Goal: Task Accomplishment & Management: Use online tool/utility

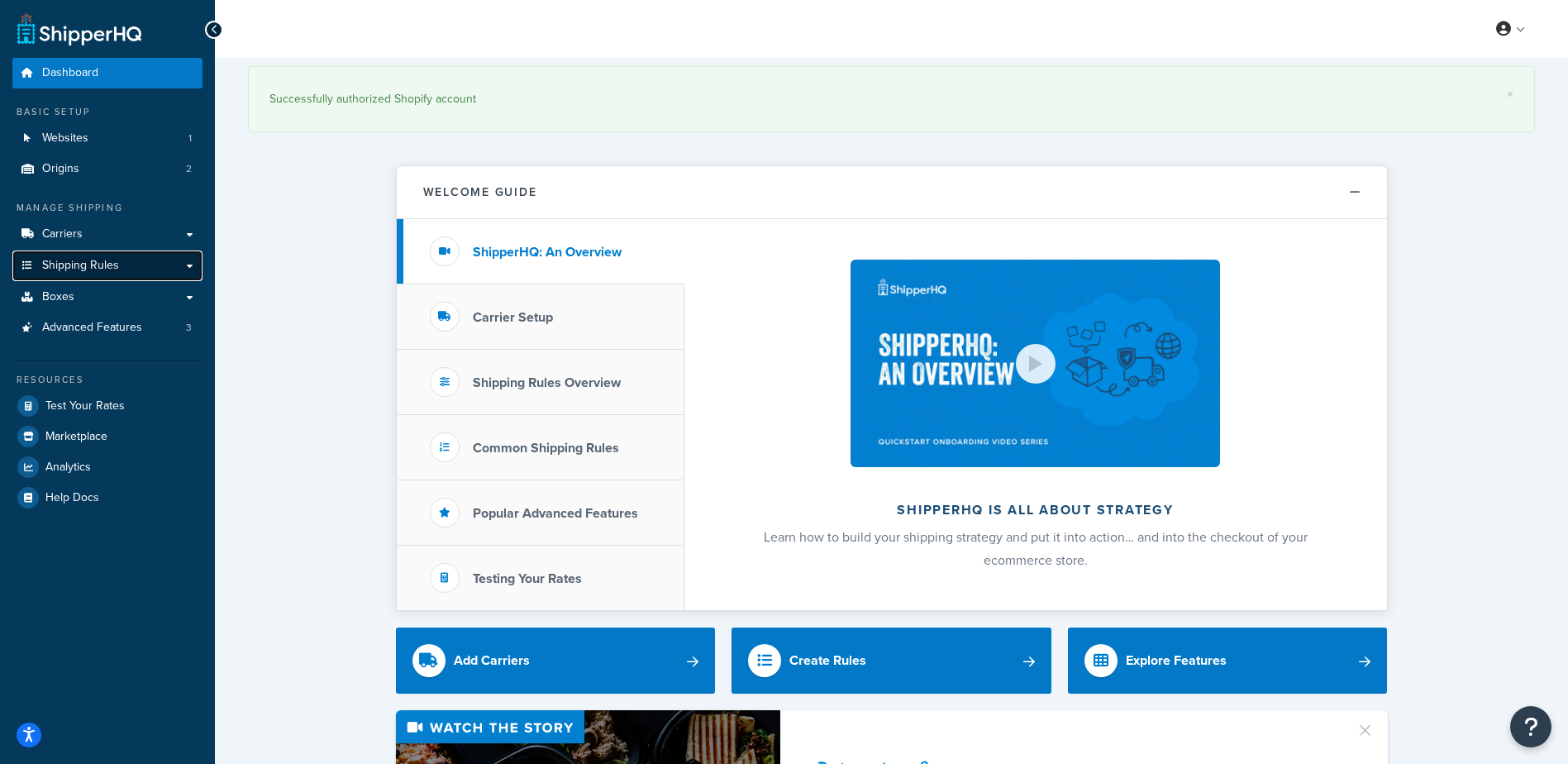
click at [79, 264] on span "Shipping Rules" at bounding box center [81, 266] width 77 height 14
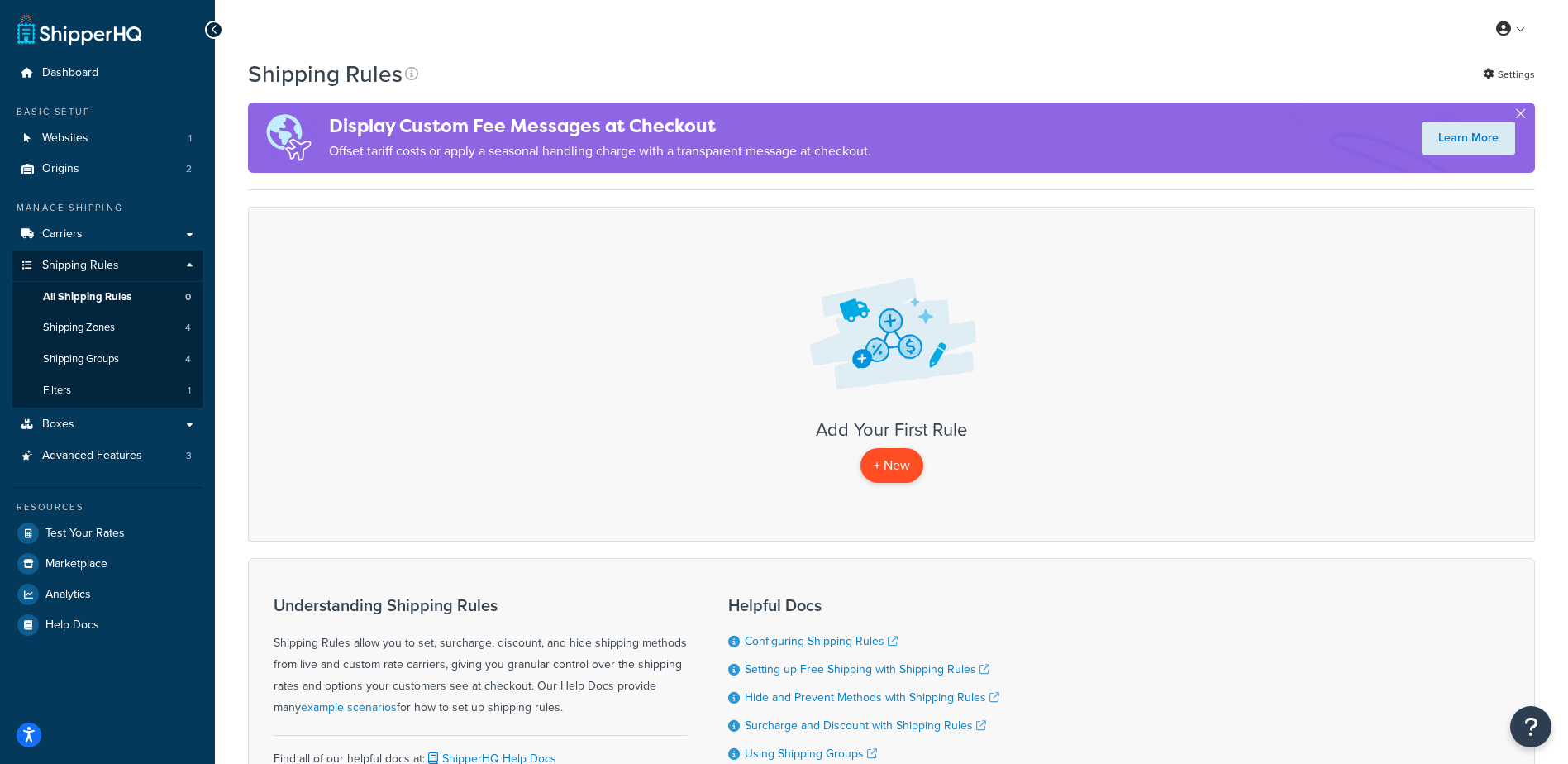
click at [888, 464] on p "+ New" at bounding box center [891, 465] width 62 height 34
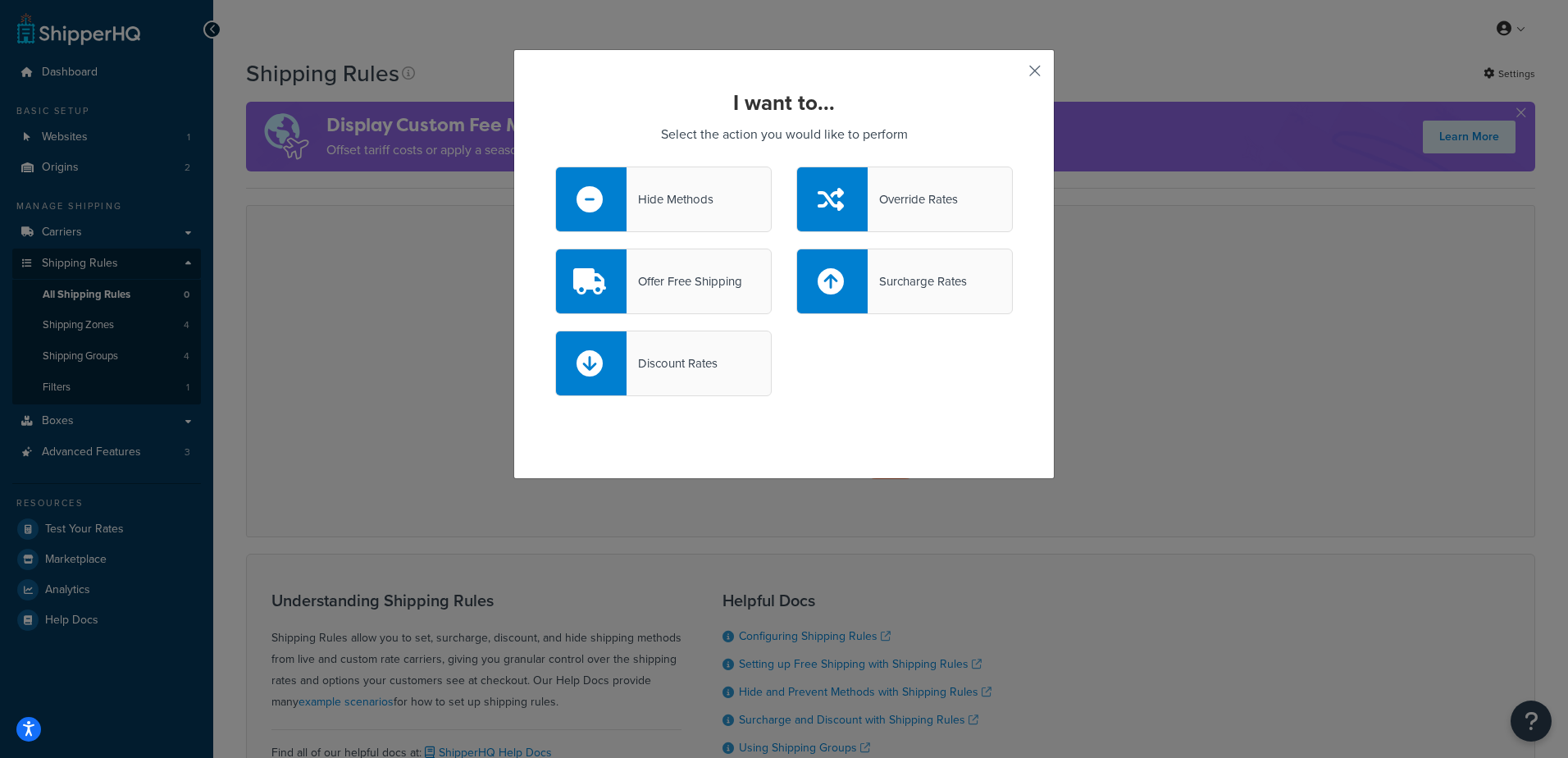
click at [1013, 75] on button "button" at bounding box center [1011, 77] width 4 height 4
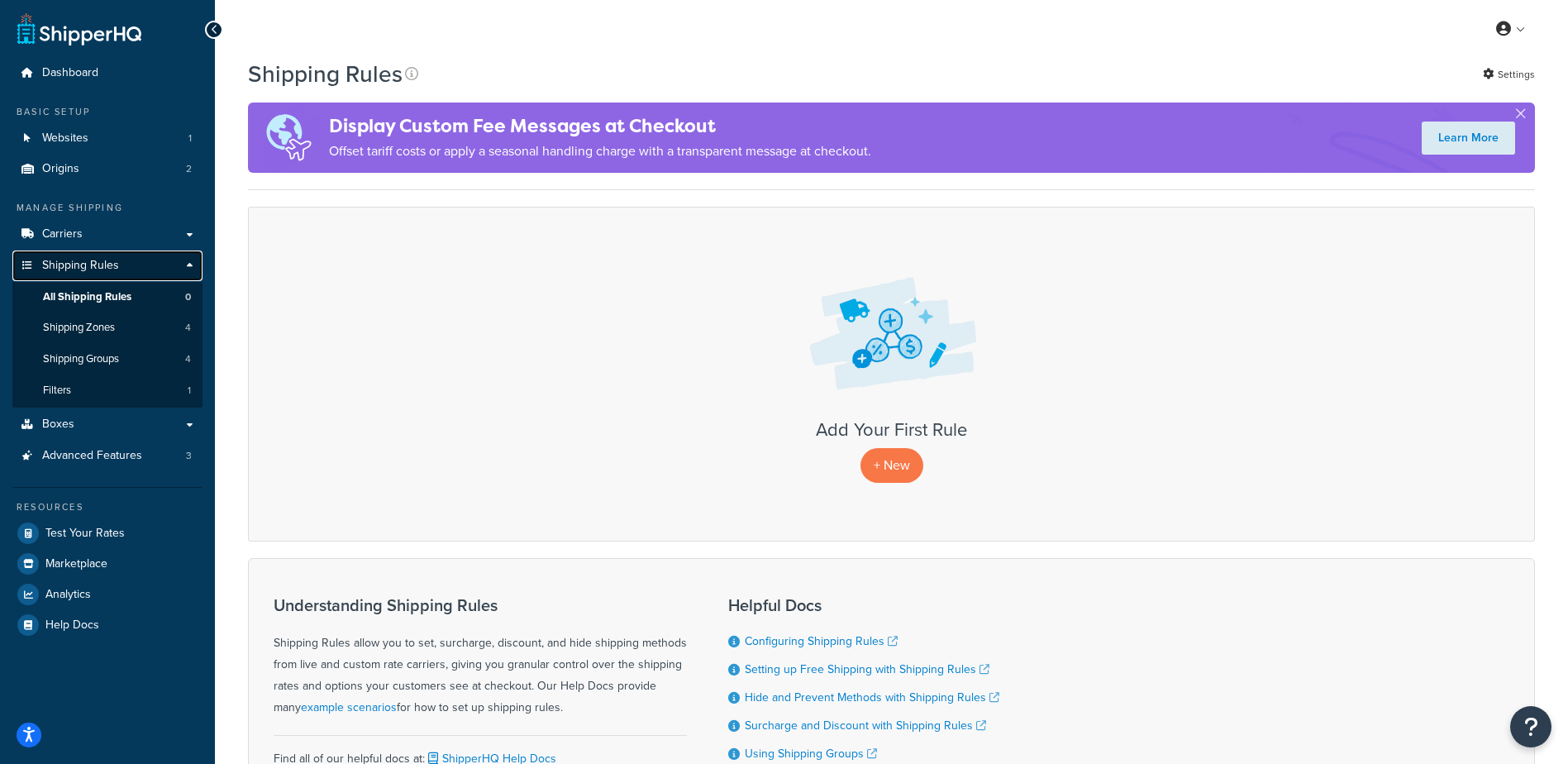
click at [188, 263] on link "Shipping Rules" at bounding box center [108, 266] width 190 height 31
click at [889, 466] on p "+ New" at bounding box center [891, 465] width 62 height 34
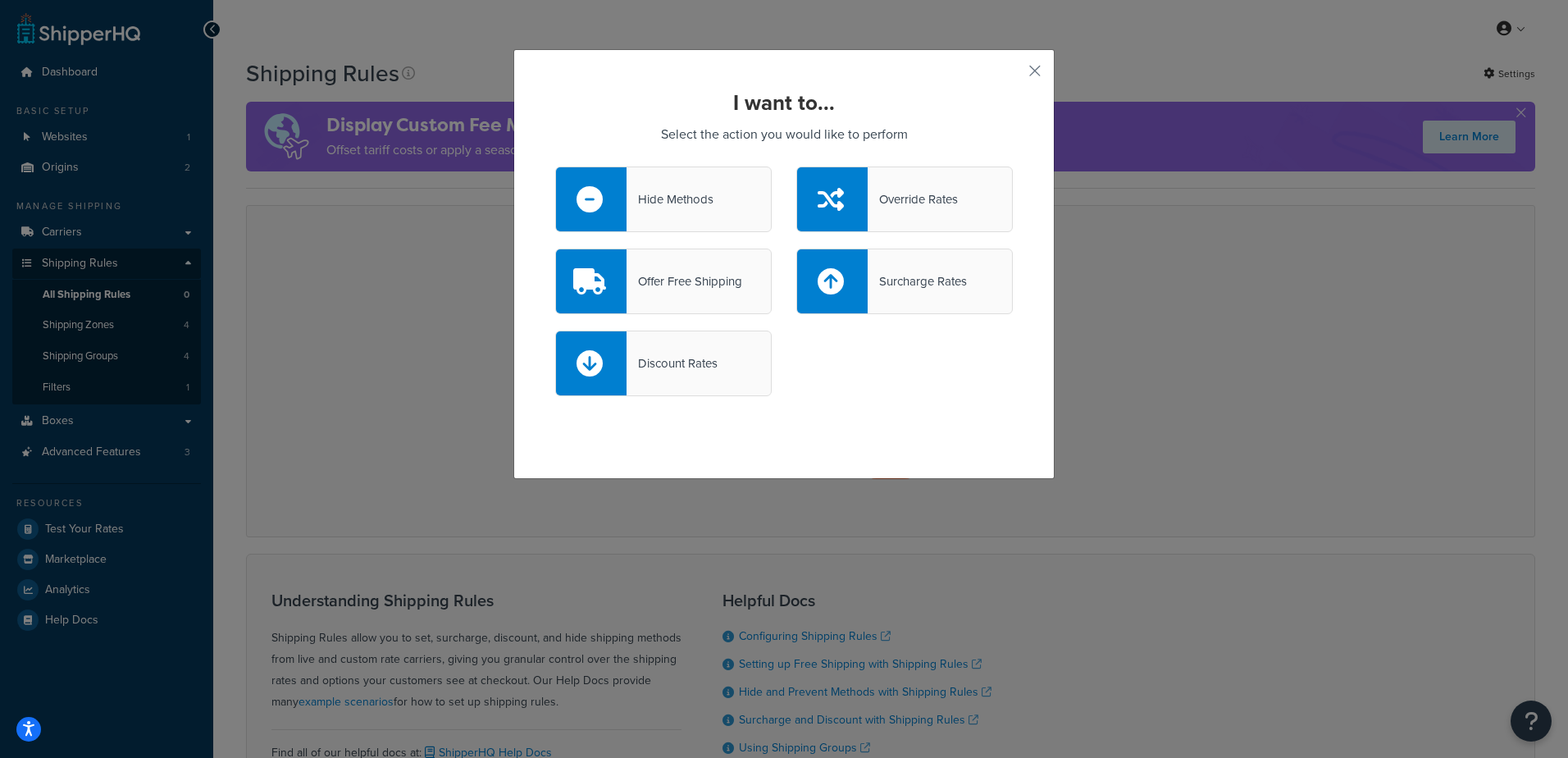
click at [708, 197] on div "Hide Methods" at bounding box center [669, 199] width 87 height 23
click at [0, 0] on input "Hide Methods" at bounding box center [0, 0] width 0 height 0
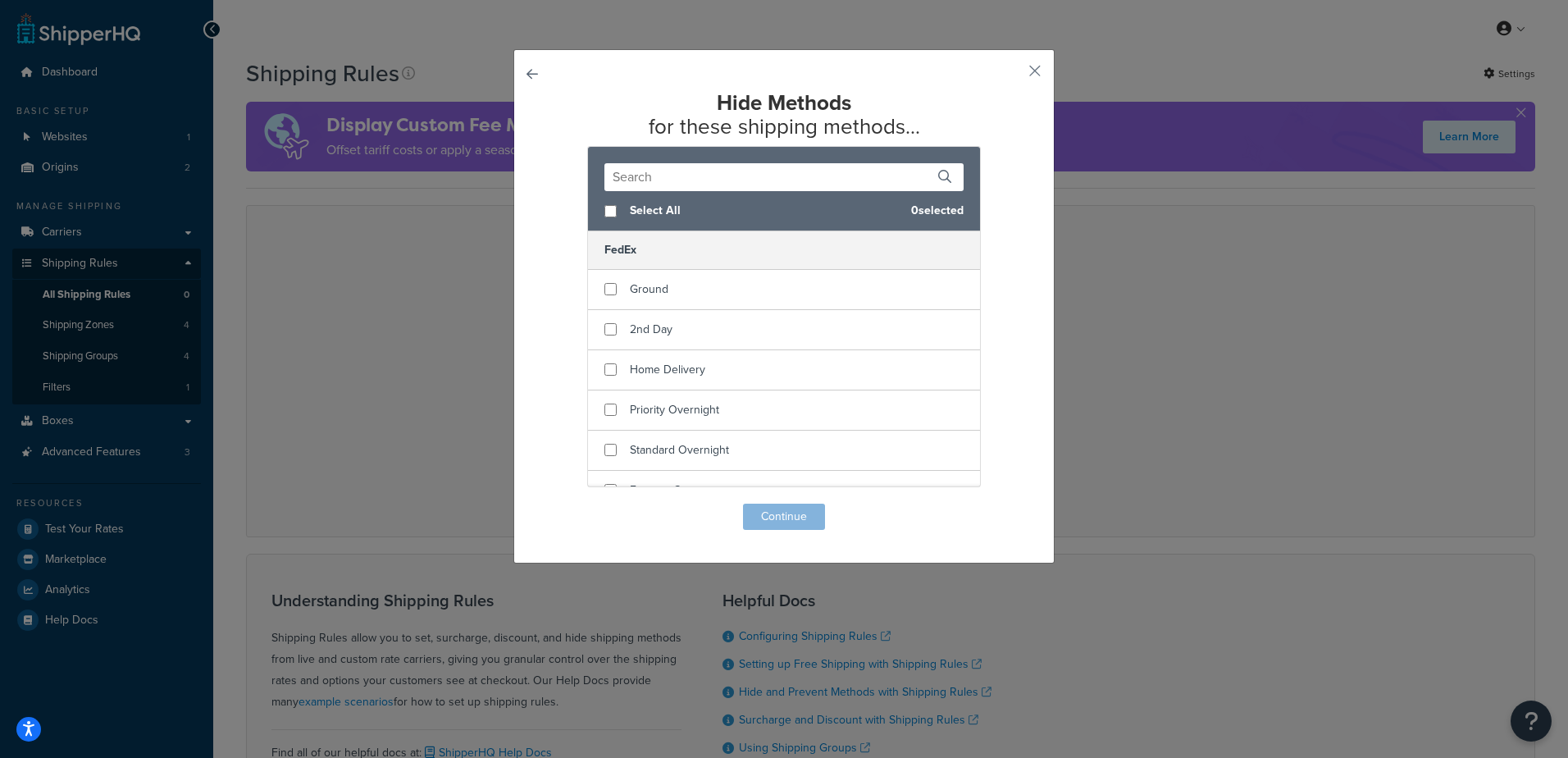
click at [555, 503] on button "button" at bounding box center [555, 503] width 0 height 0
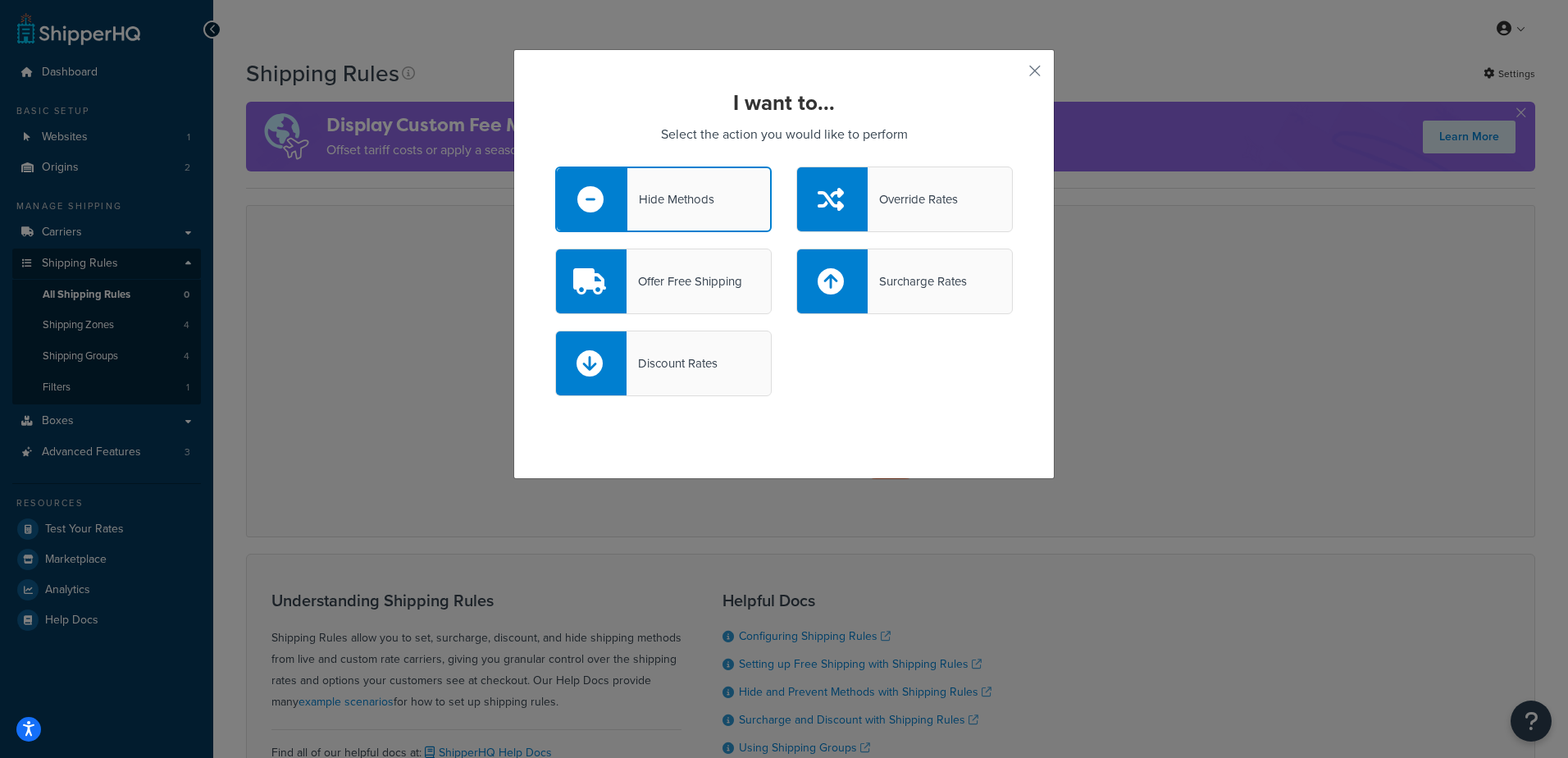
click at [648, 370] on div "Discount Rates" at bounding box center [671, 363] width 91 height 23
click at [0, 0] on input "Discount Rates" at bounding box center [0, 0] width 0 height 0
select select "CART"
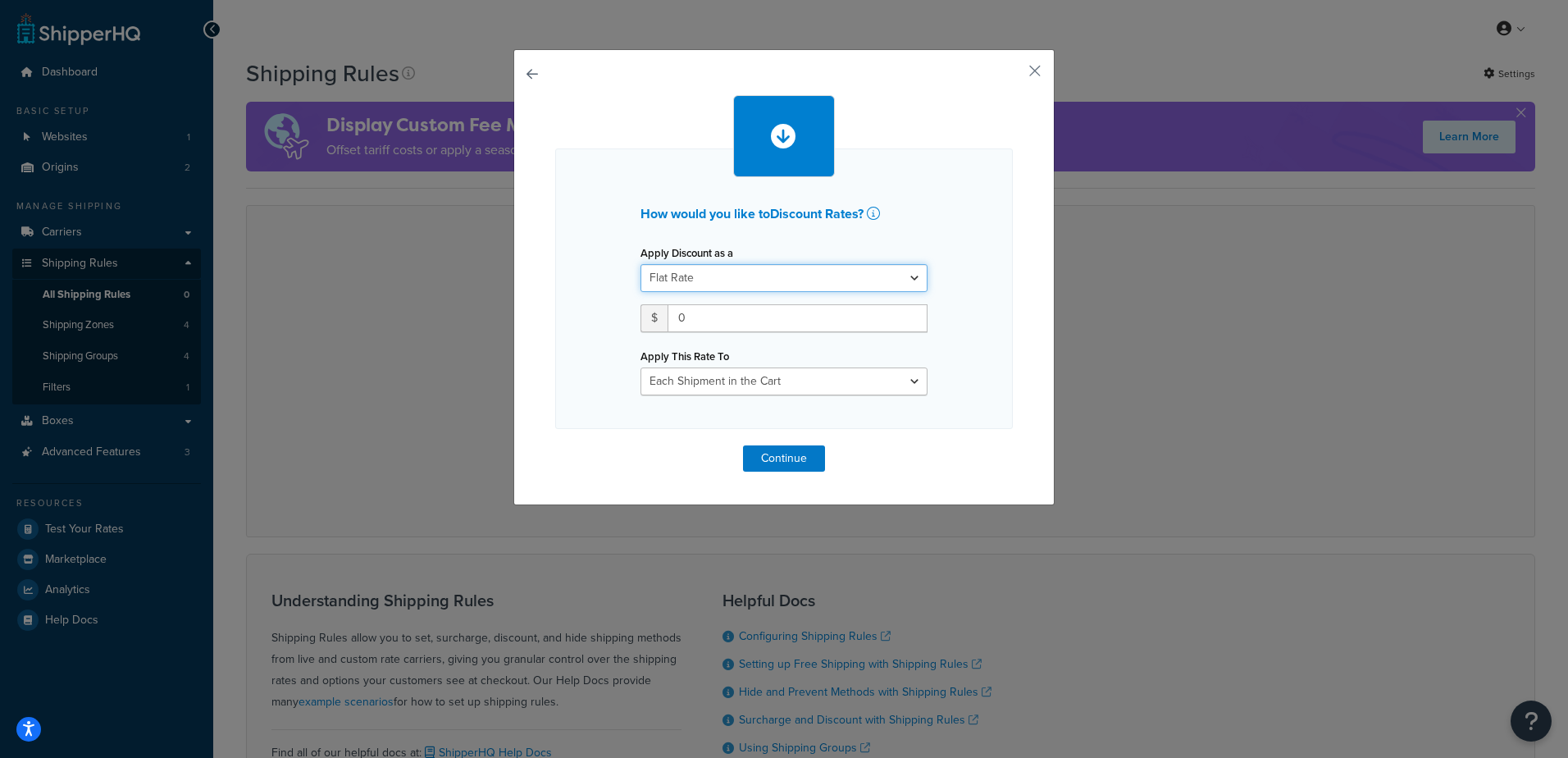
click at [909, 283] on select "Flat Rate Percentage Flat Rate & Percentage" at bounding box center [784, 278] width 287 height 28
click at [607, 255] on div "How would you like to Discount Rates ? Apply Discount as a Flat Rate Percentage…" at bounding box center [784, 288] width 457 height 280
click at [555, 445] on button "button" at bounding box center [555, 445] width 0 height 0
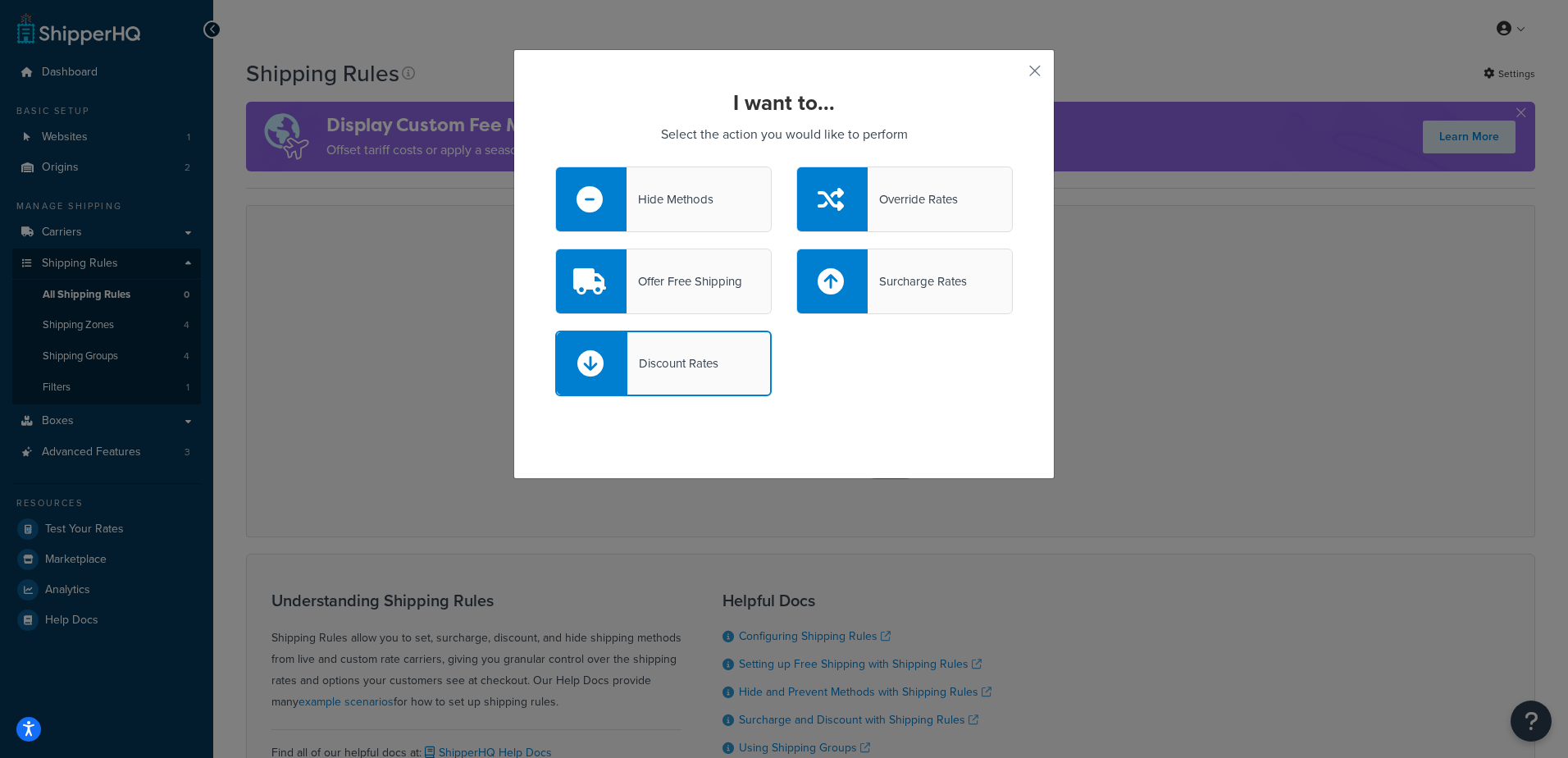
click at [656, 297] on div "Offer Free Shipping" at bounding box center [664, 281] width 216 height 66
click at [0, 0] on input "Offer Free Shipping" at bounding box center [0, 0] width 0 height 0
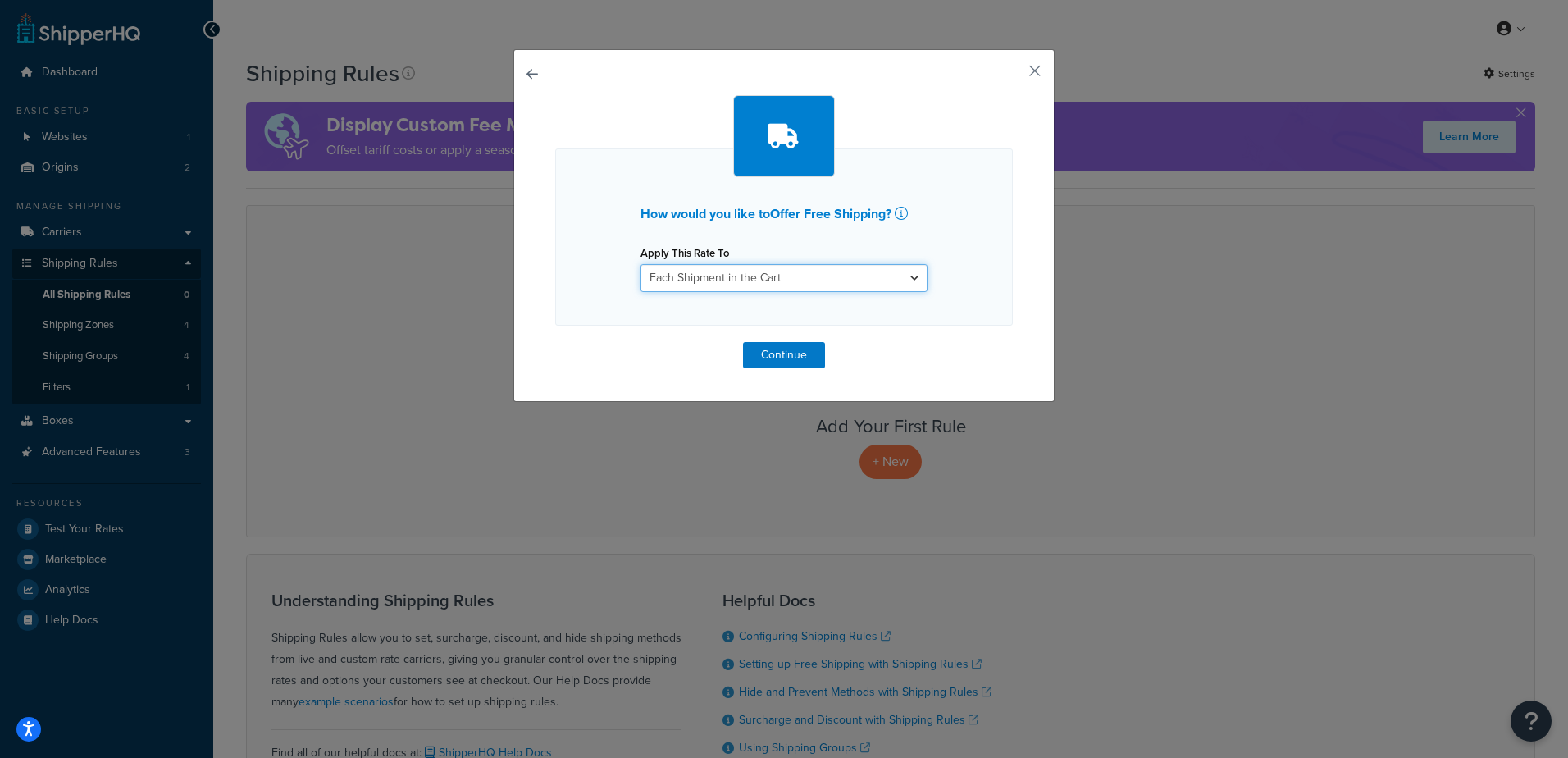
click at [838, 274] on select "Each Shipment in the Cart Each Origin in the Cart Each Shipping Group in the Ca…" at bounding box center [784, 278] width 287 height 28
drag, startPoint x: 634, startPoint y: 176, endPoint x: 556, endPoint y: 91, distance: 115.4
click at [632, 172] on div at bounding box center [784, 136] width 457 height 82
click at [555, 342] on button "button" at bounding box center [555, 342] width 0 height 0
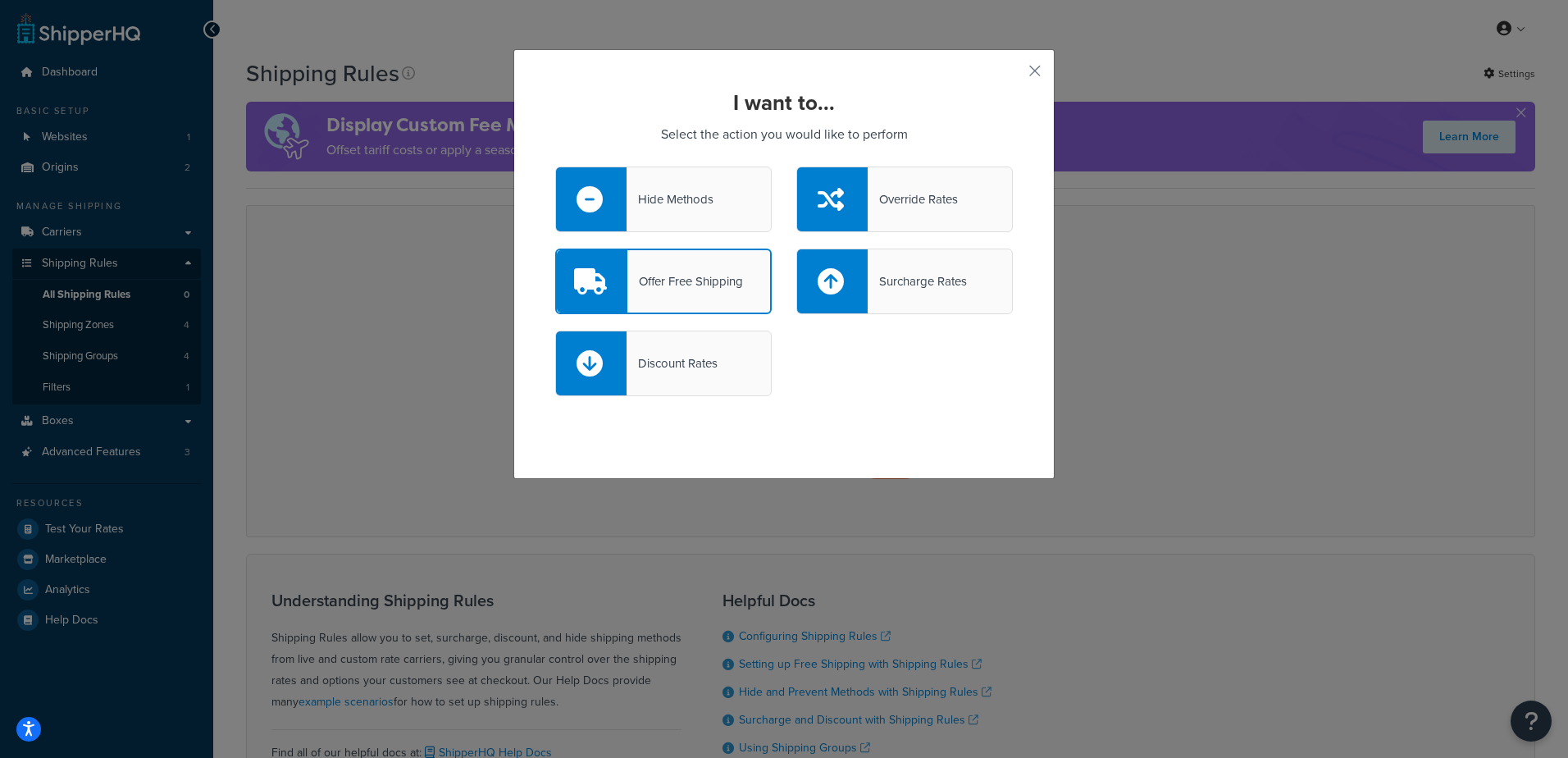
click at [930, 181] on div "Override Rates" at bounding box center [904, 199] width 216 height 66
click at [0, 0] on input "Override Rates" at bounding box center [0, 0] width 0 height 0
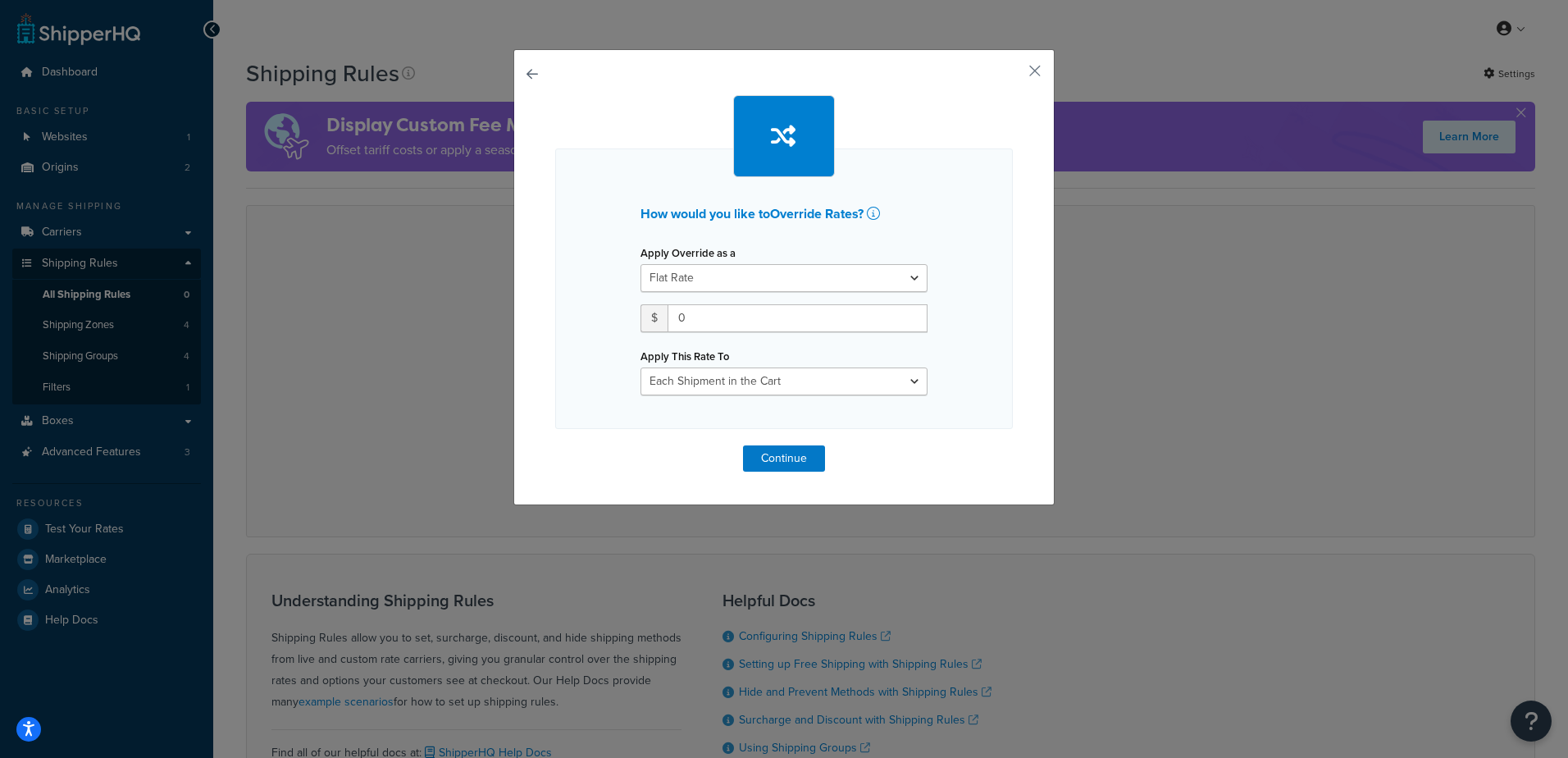
click at [555, 445] on button "button" at bounding box center [555, 445] width 0 height 0
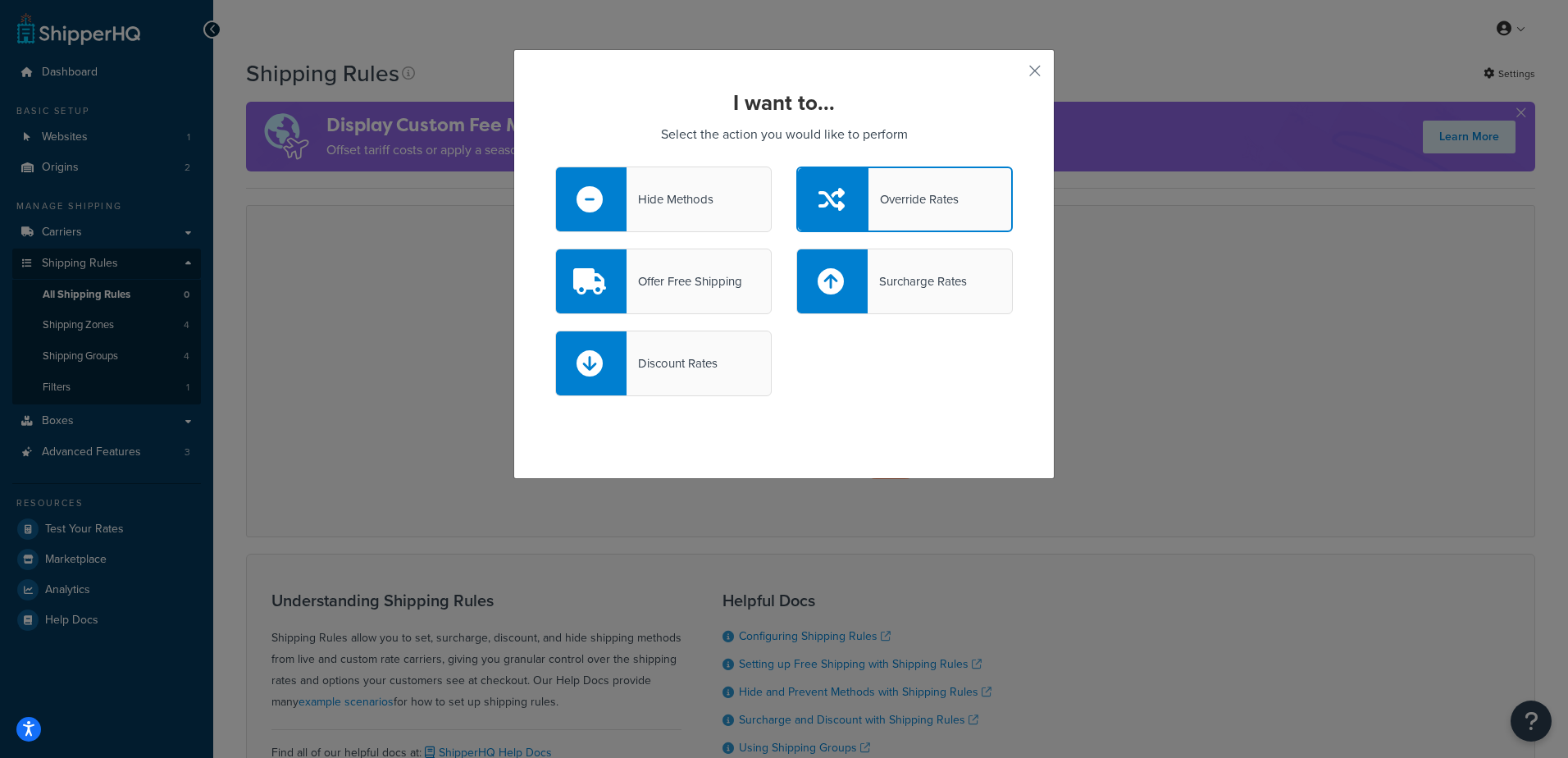
click at [867, 274] on div "Surcharge Rates" at bounding box center [916, 280] width 99 height 23
click at [0, 0] on input "Surcharge Rates" at bounding box center [0, 0] width 0 height 0
select select "CART"
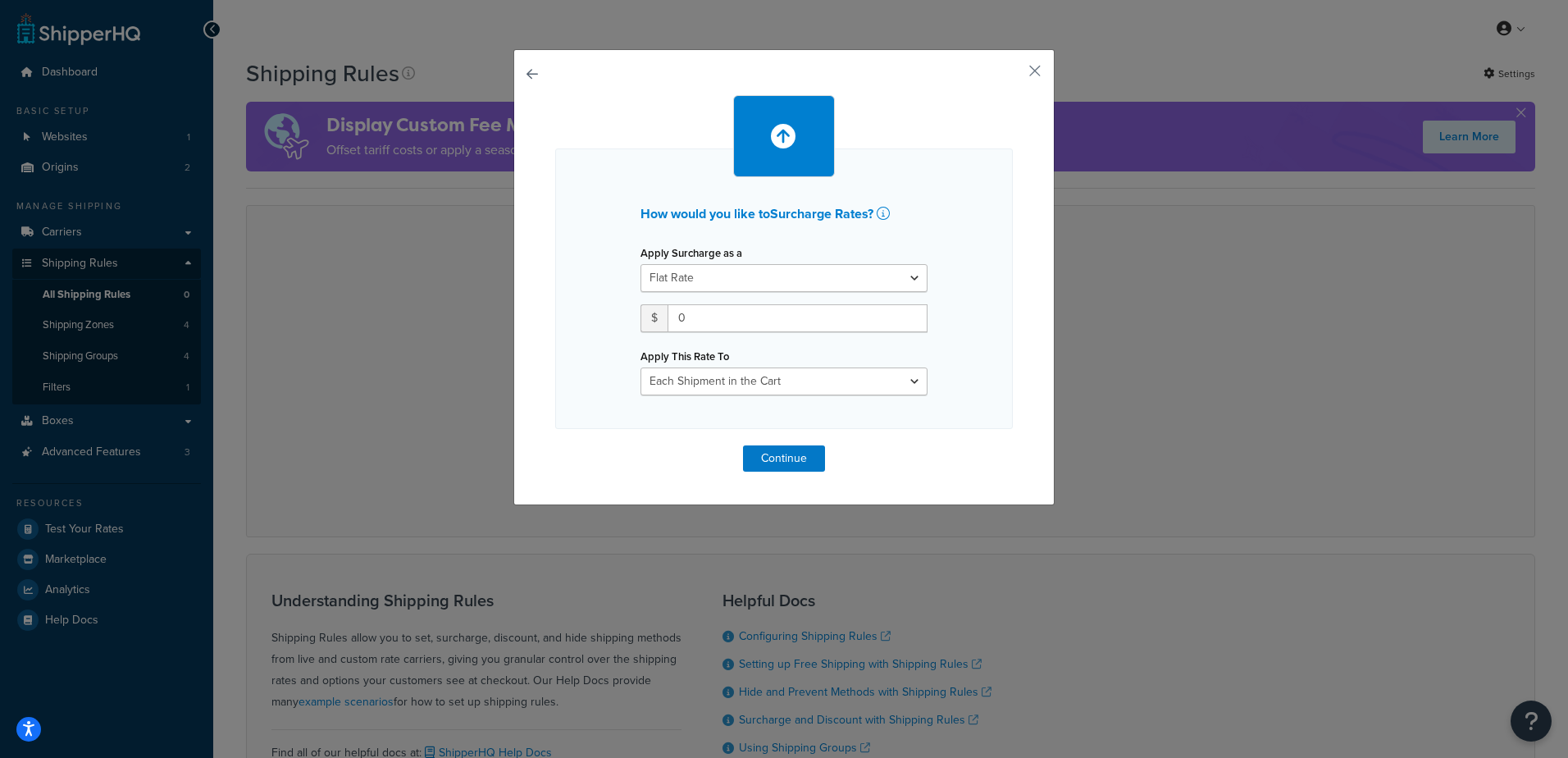
click at [555, 445] on button "button" at bounding box center [555, 445] width 0 height 0
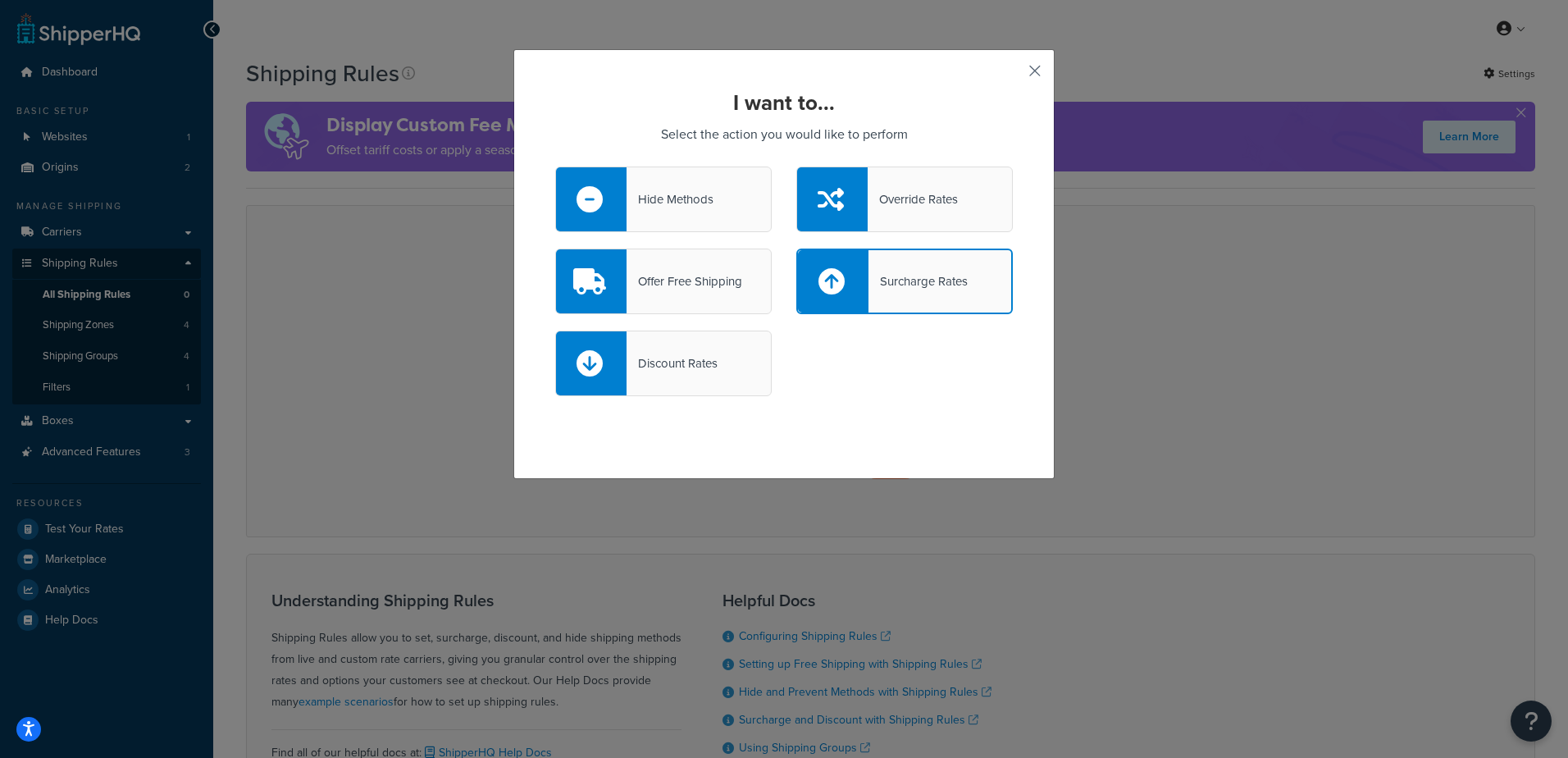
click at [1013, 75] on button "button" at bounding box center [1011, 77] width 4 height 4
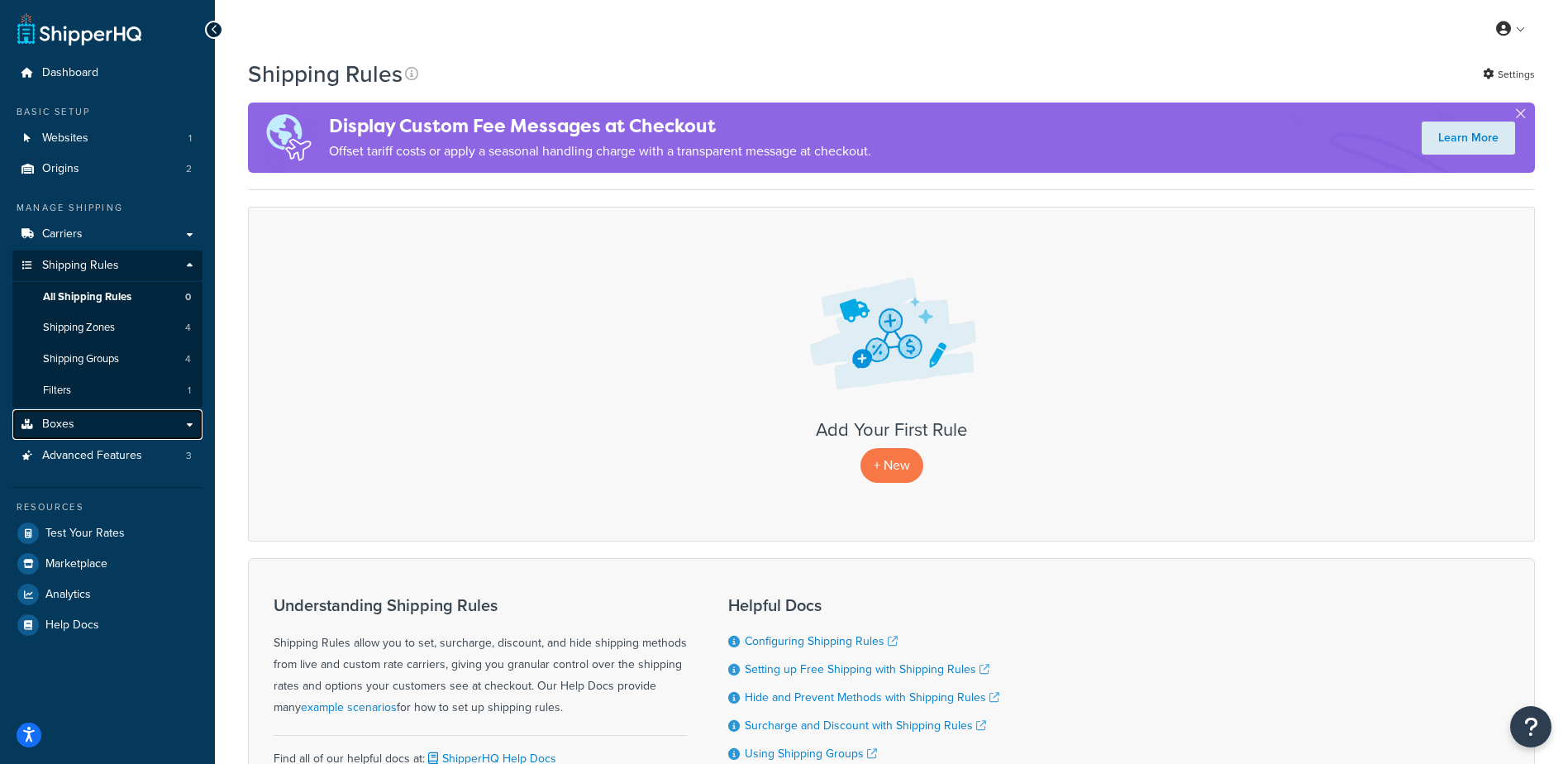
click at [85, 422] on link "Boxes" at bounding box center [108, 424] width 190 height 31
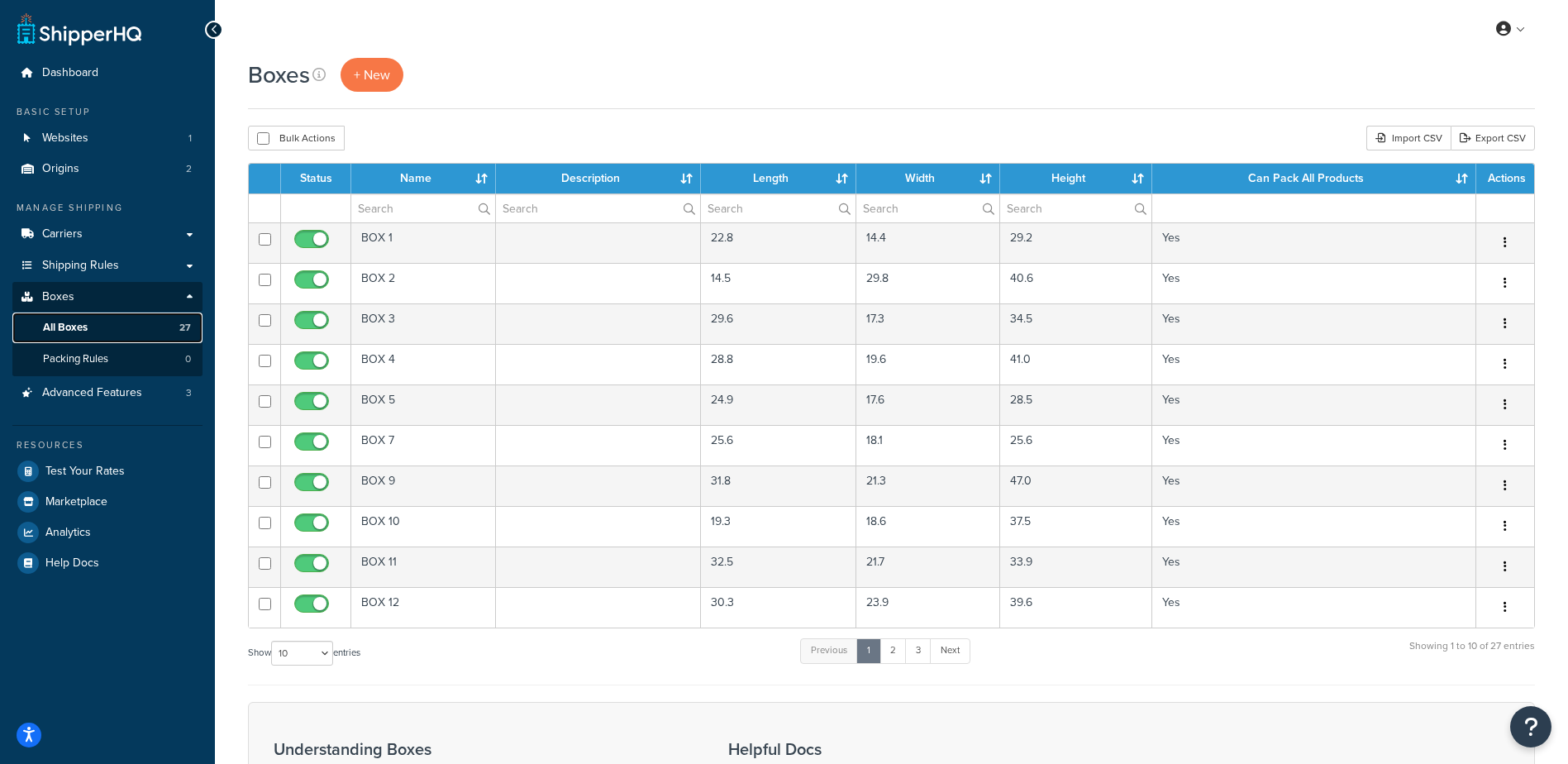
click at [105, 326] on link "All Boxes 27" at bounding box center [108, 327] width 190 height 31
click at [899, 654] on link "2" at bounding box center [894, 650] width 28 height 25
click at [919, 654] on link "3" at bounding box center [916, 650] width 27 height 25
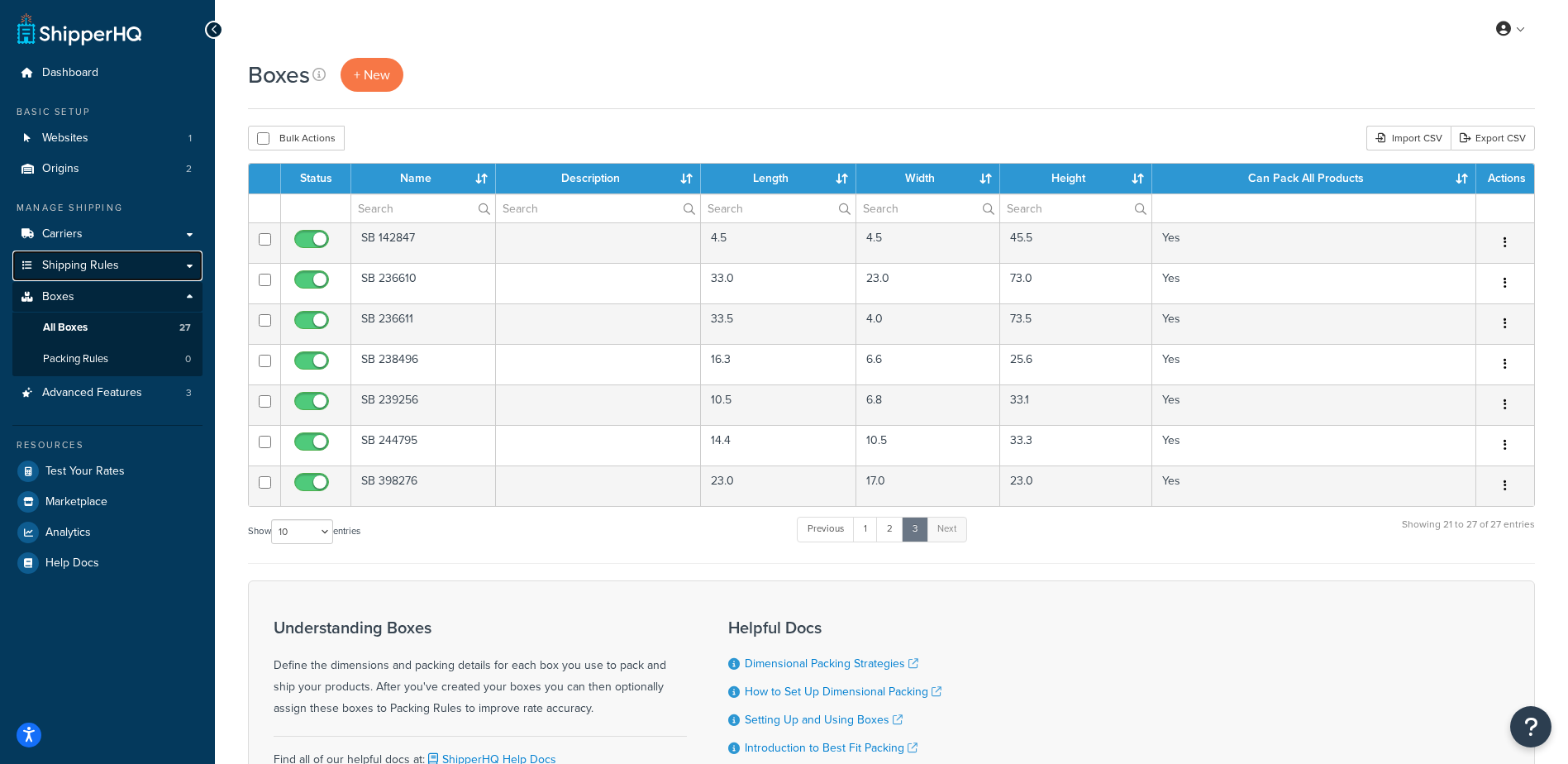
click at [134, 265] on link "Shipping Rules" at bounding box center [108, 266] width 190 height 31
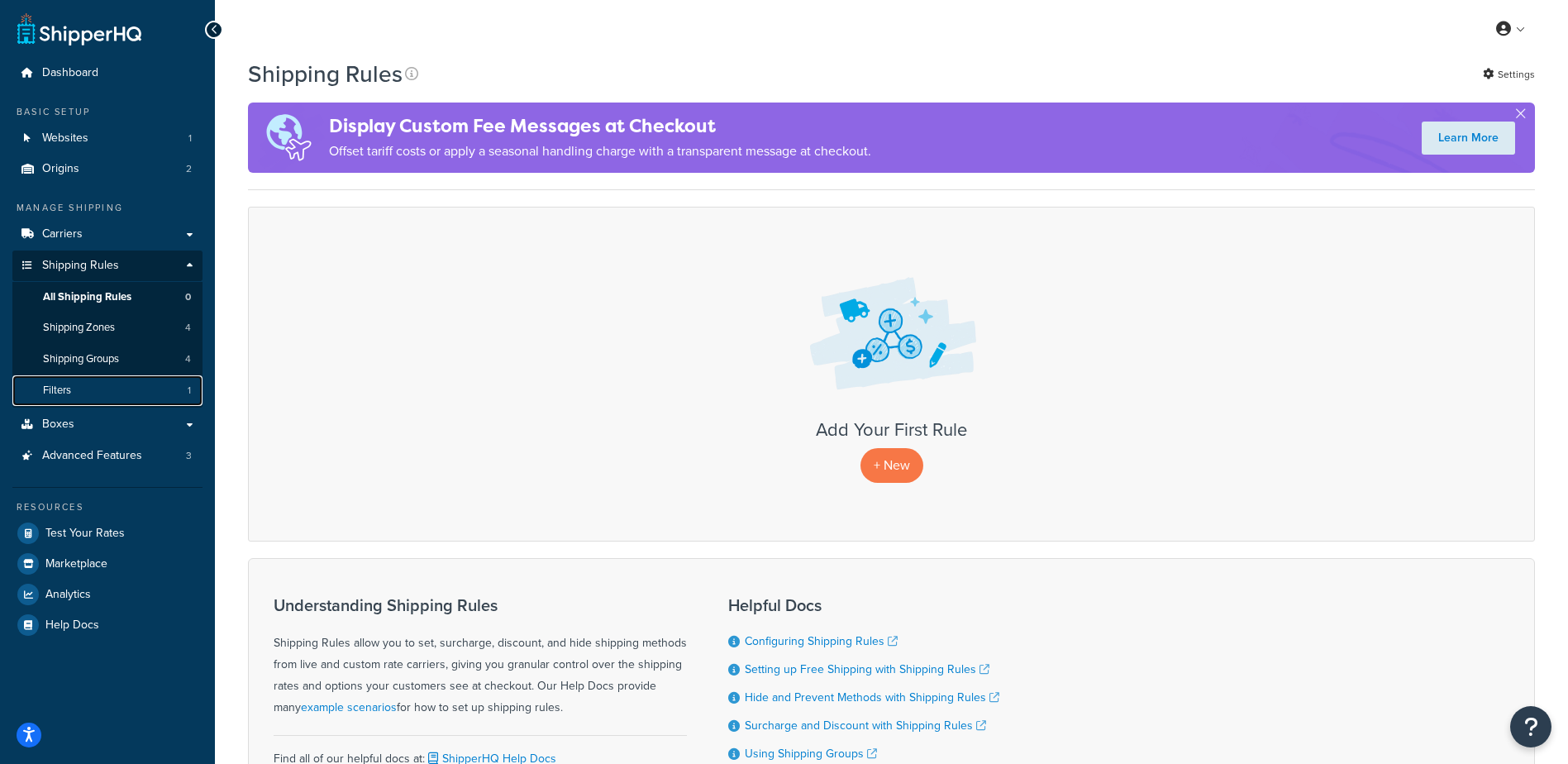
click at [94, 393] on link "Filters 1" at bounding box center [108, 390] width 190 height 31
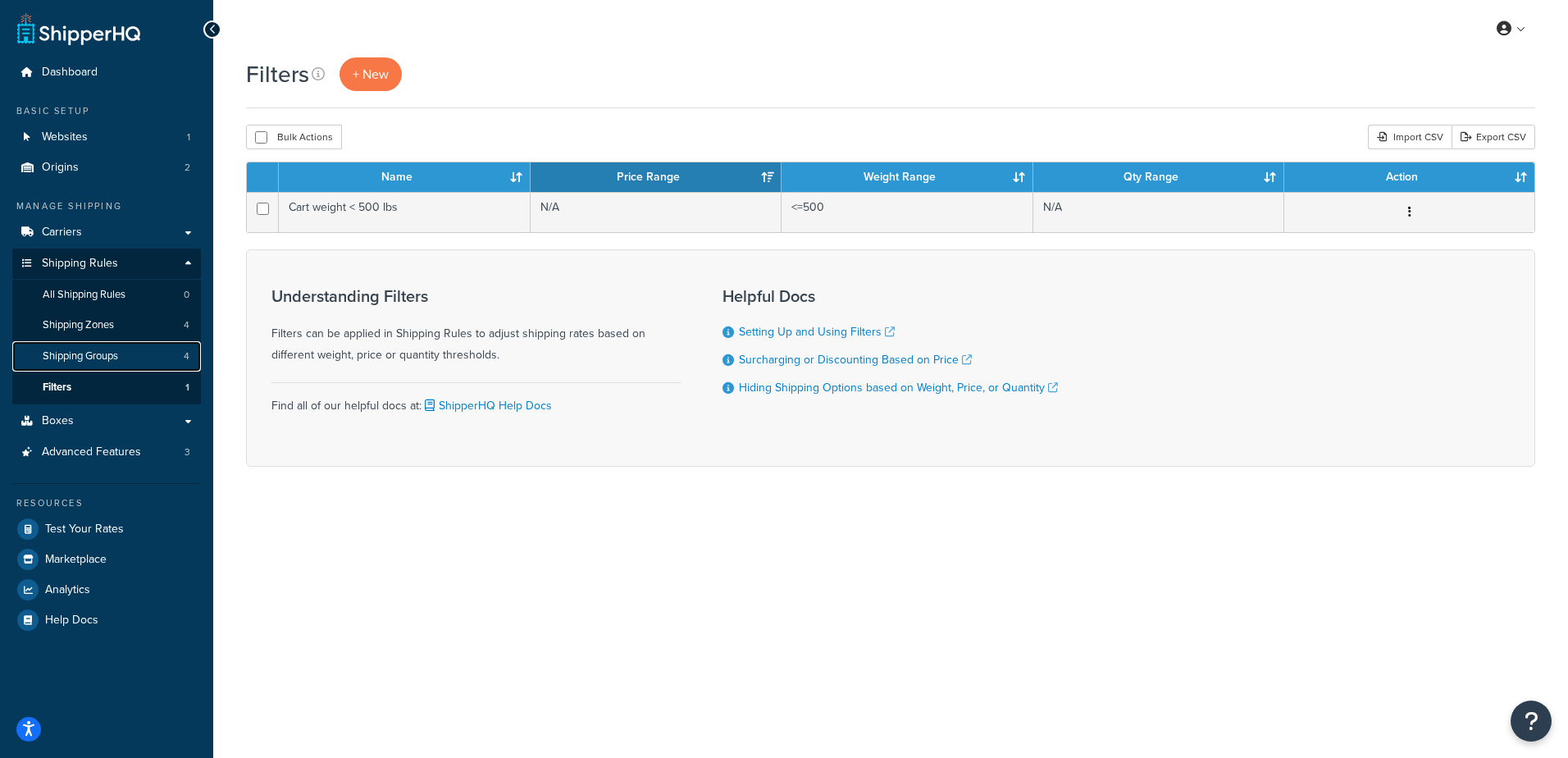
click at [103, 354] on span "Shipping Groups" at bounding box center [80, 356] width 76 height 14
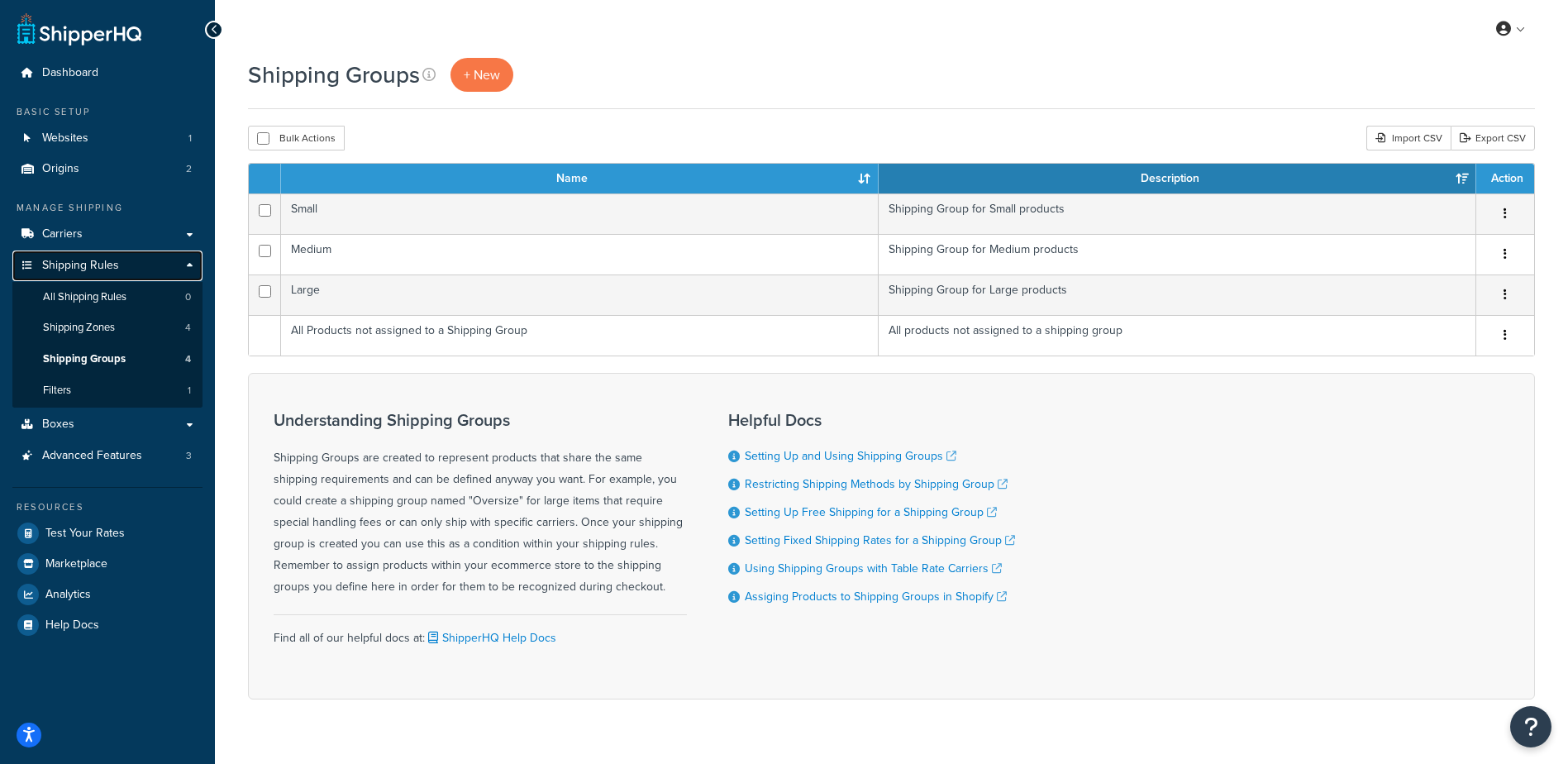
click at [126, 265] on link "Shipping Rules" at bounding box center [108, 266] width 190 height 31
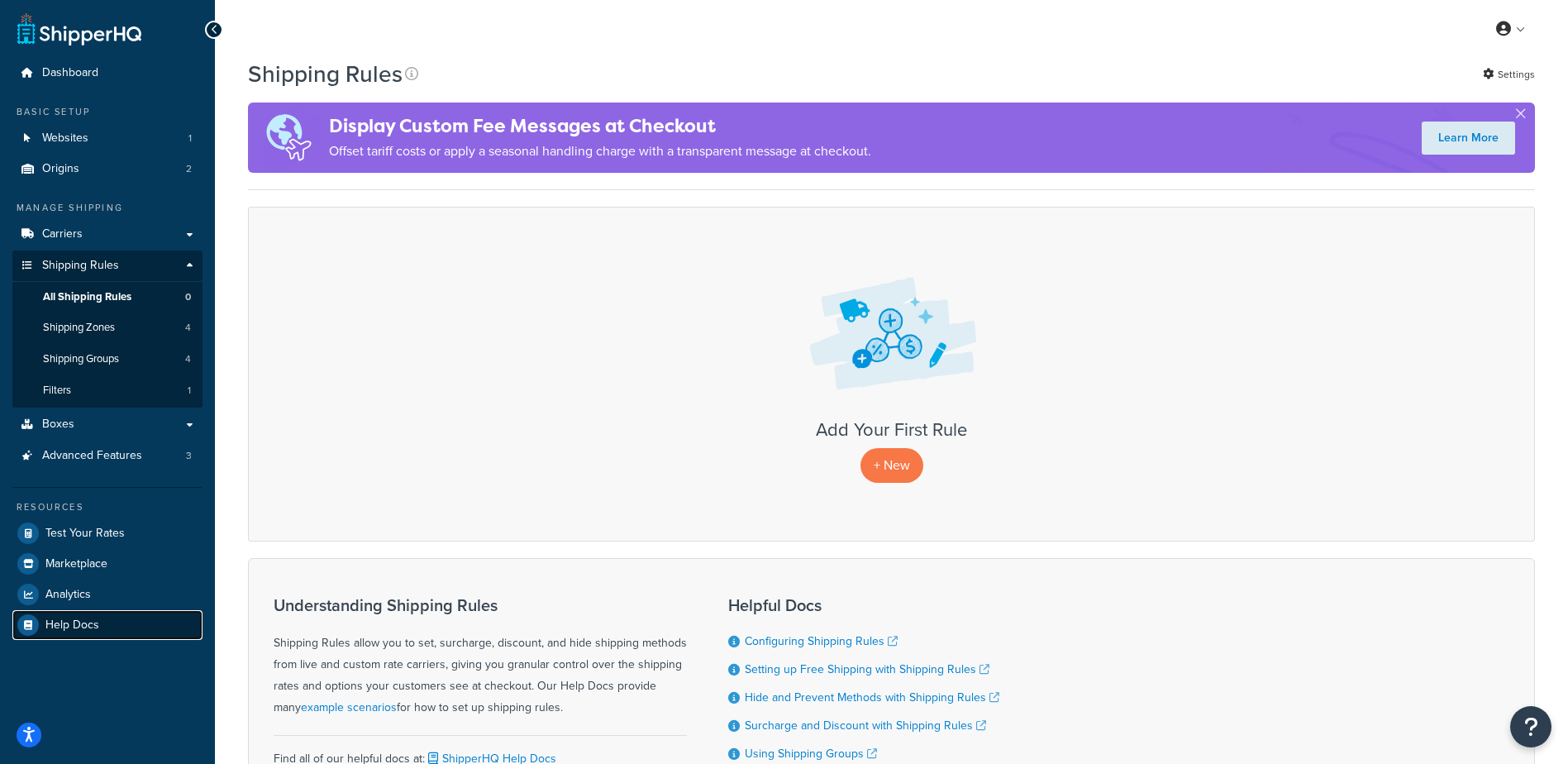
click at [71, 626] on span "Help Docs" at bounding box center [72, 625] width 54 height 14
click at [99, 460] on span "Advanced Features" at bounding box center [92, 456] width 100 height 14
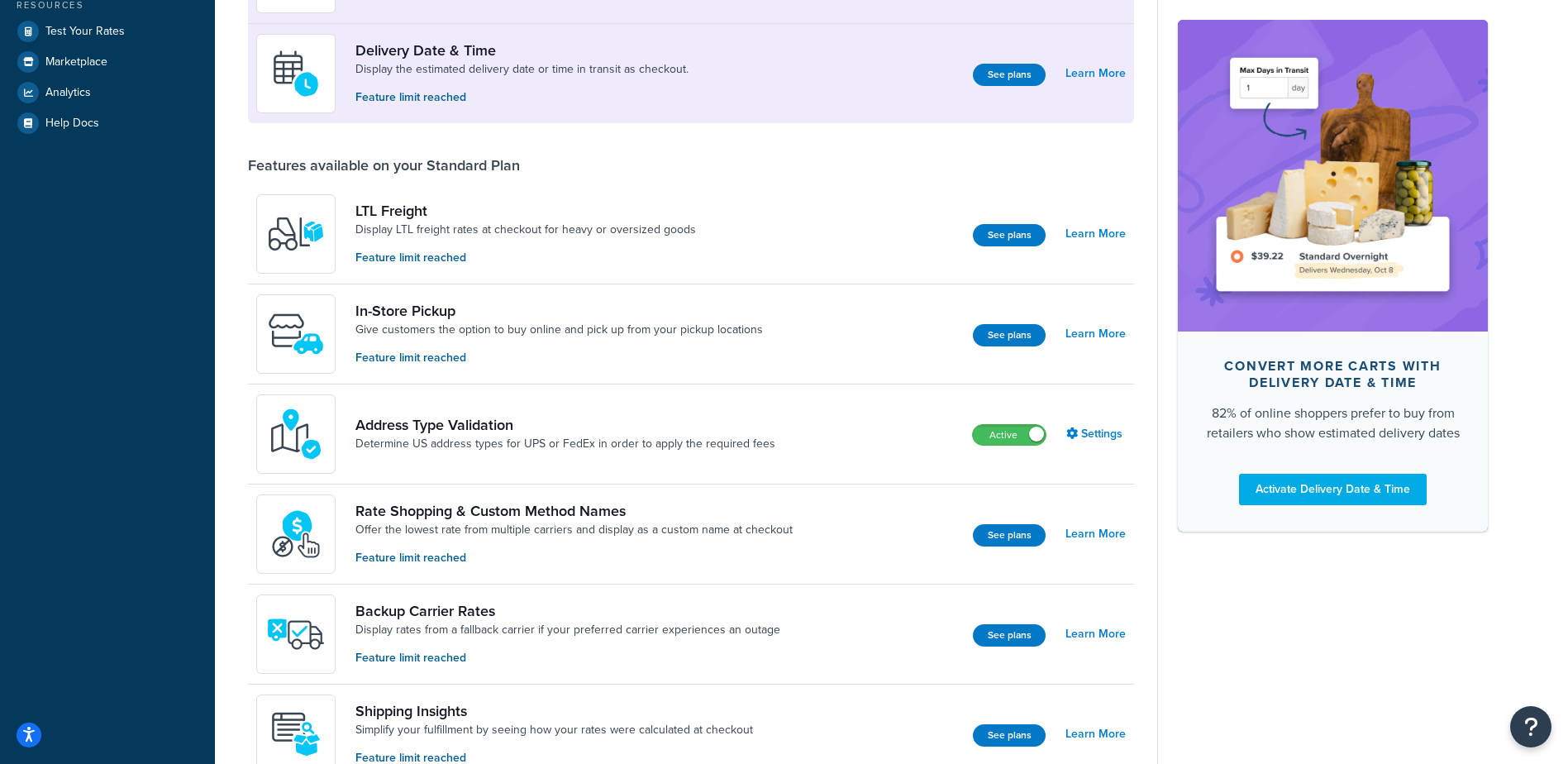
scroll to position [413, 0]
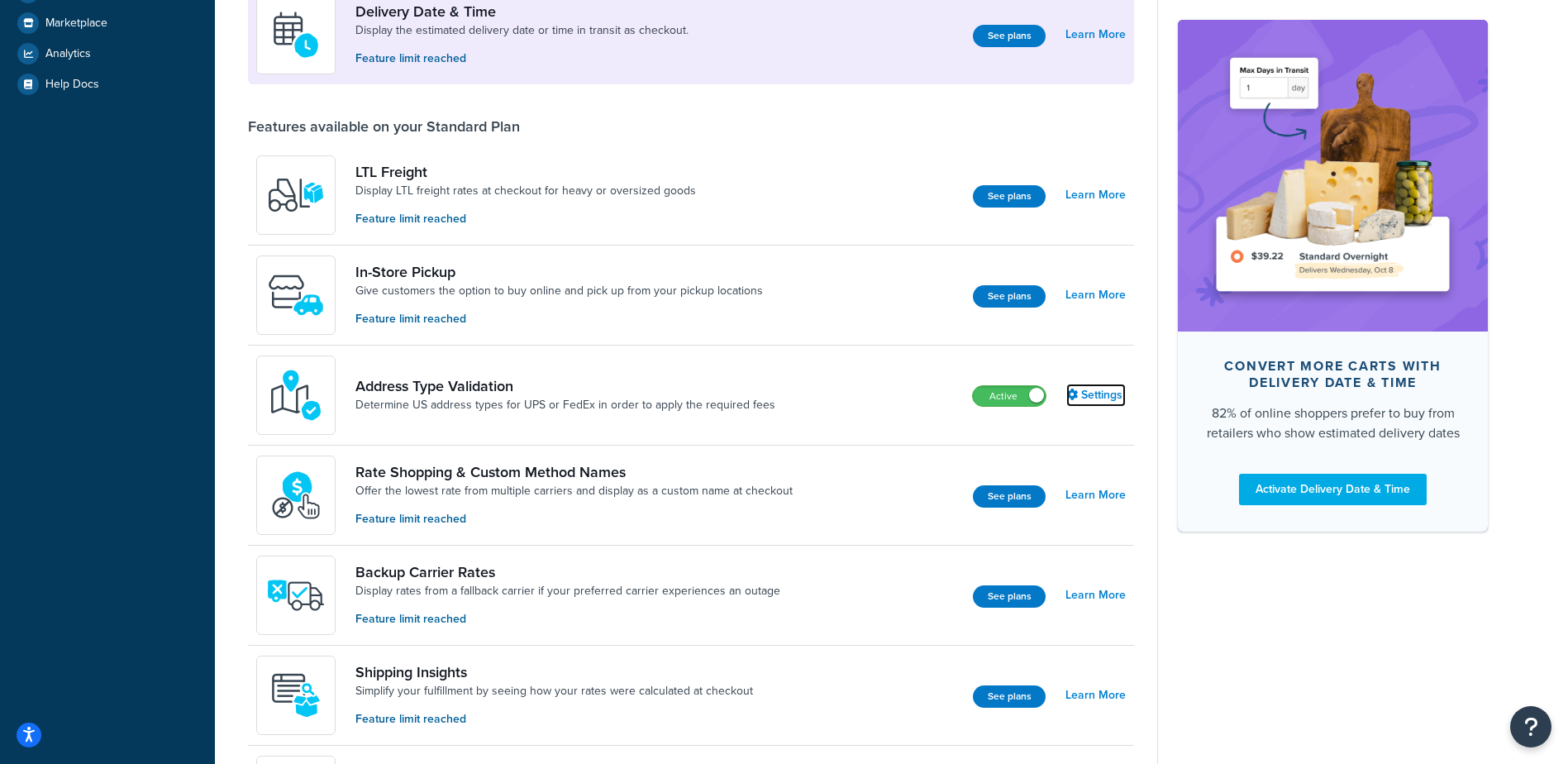
click at [1092, 388] on link "Settings" at bounding box center [1096, 394] width 59 height 23
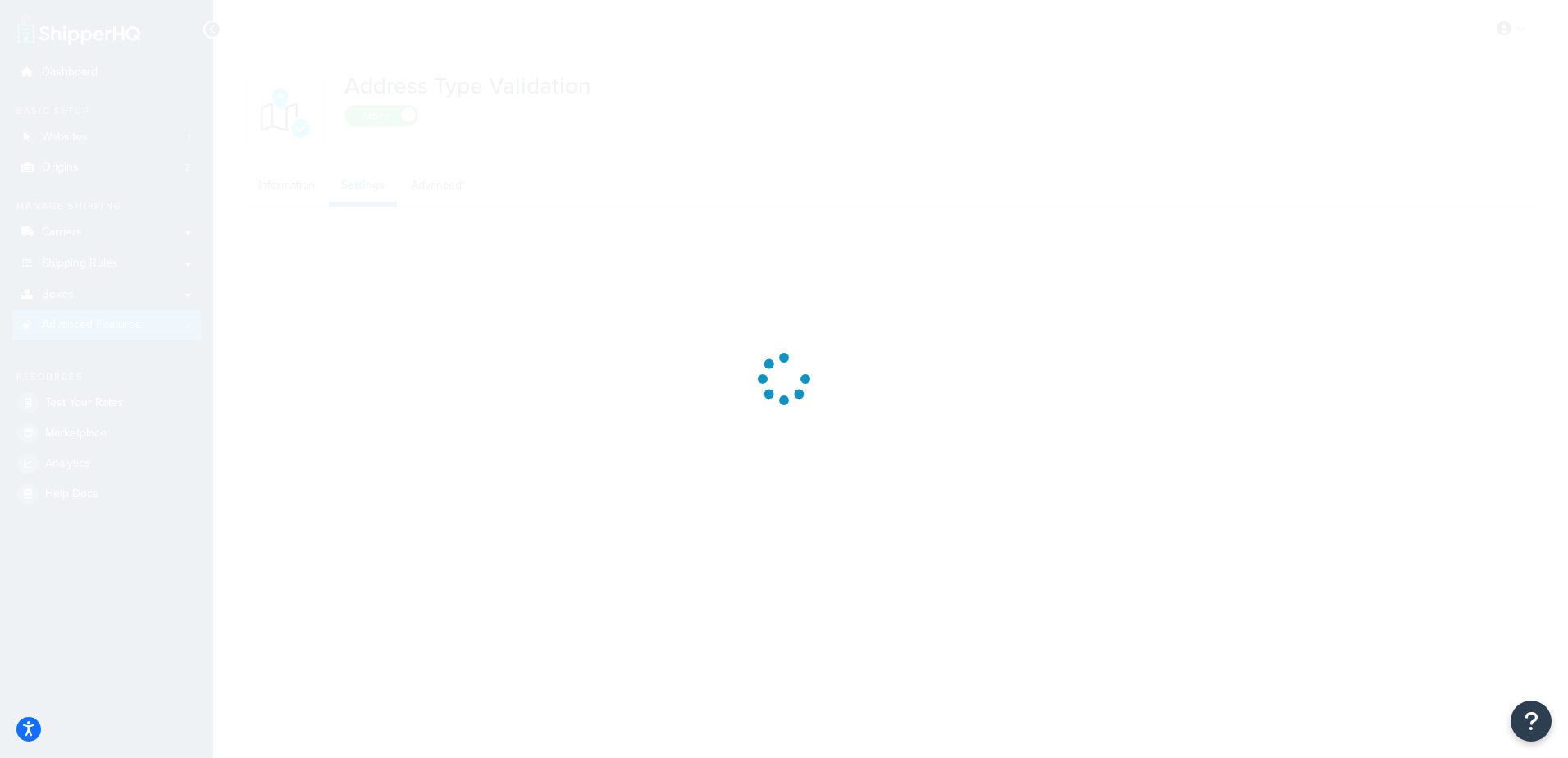
select select "165549"
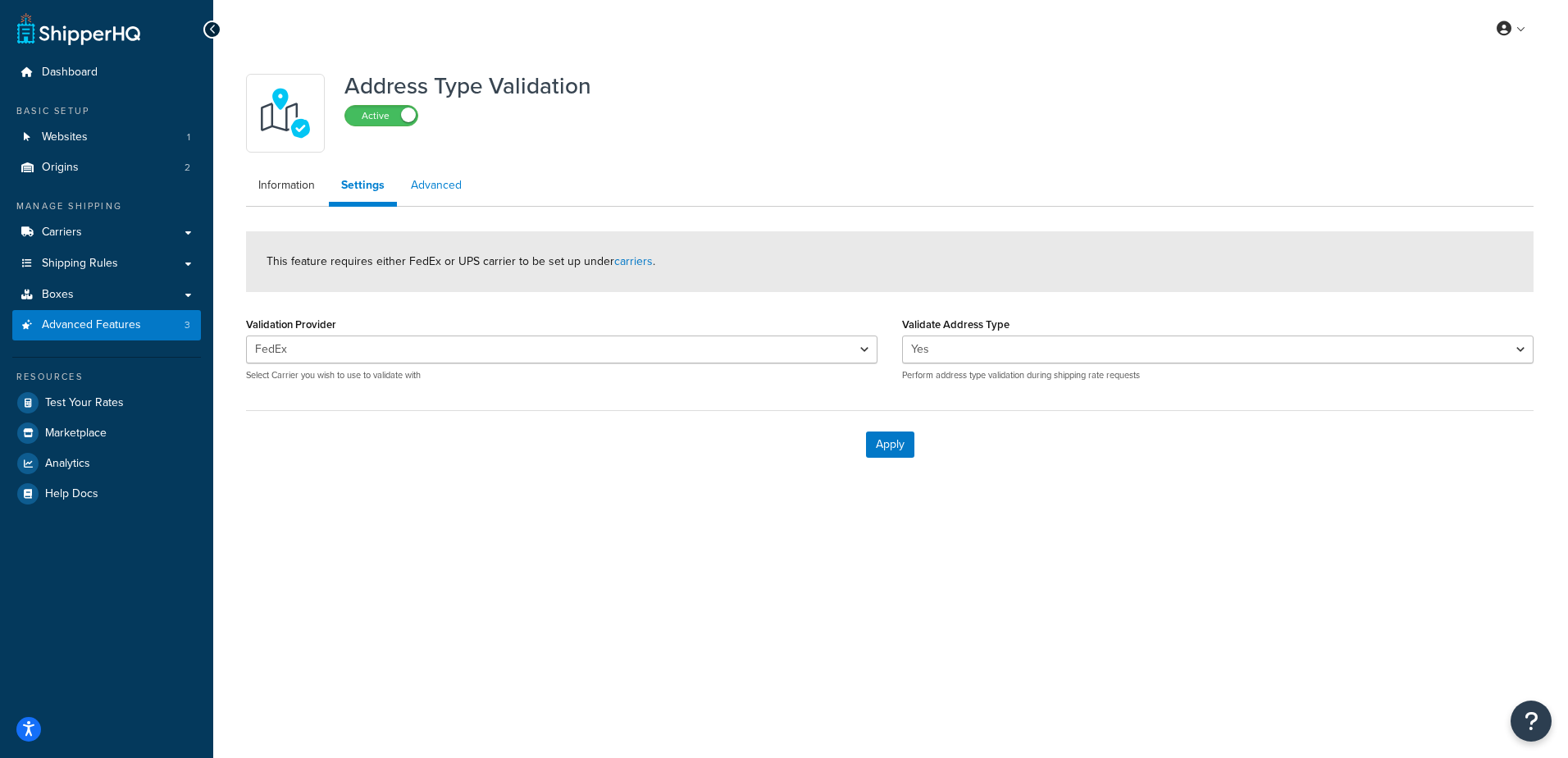
click at [440, 181] on link "Advanced" at bounding box center [436, 185] width 76 height 32
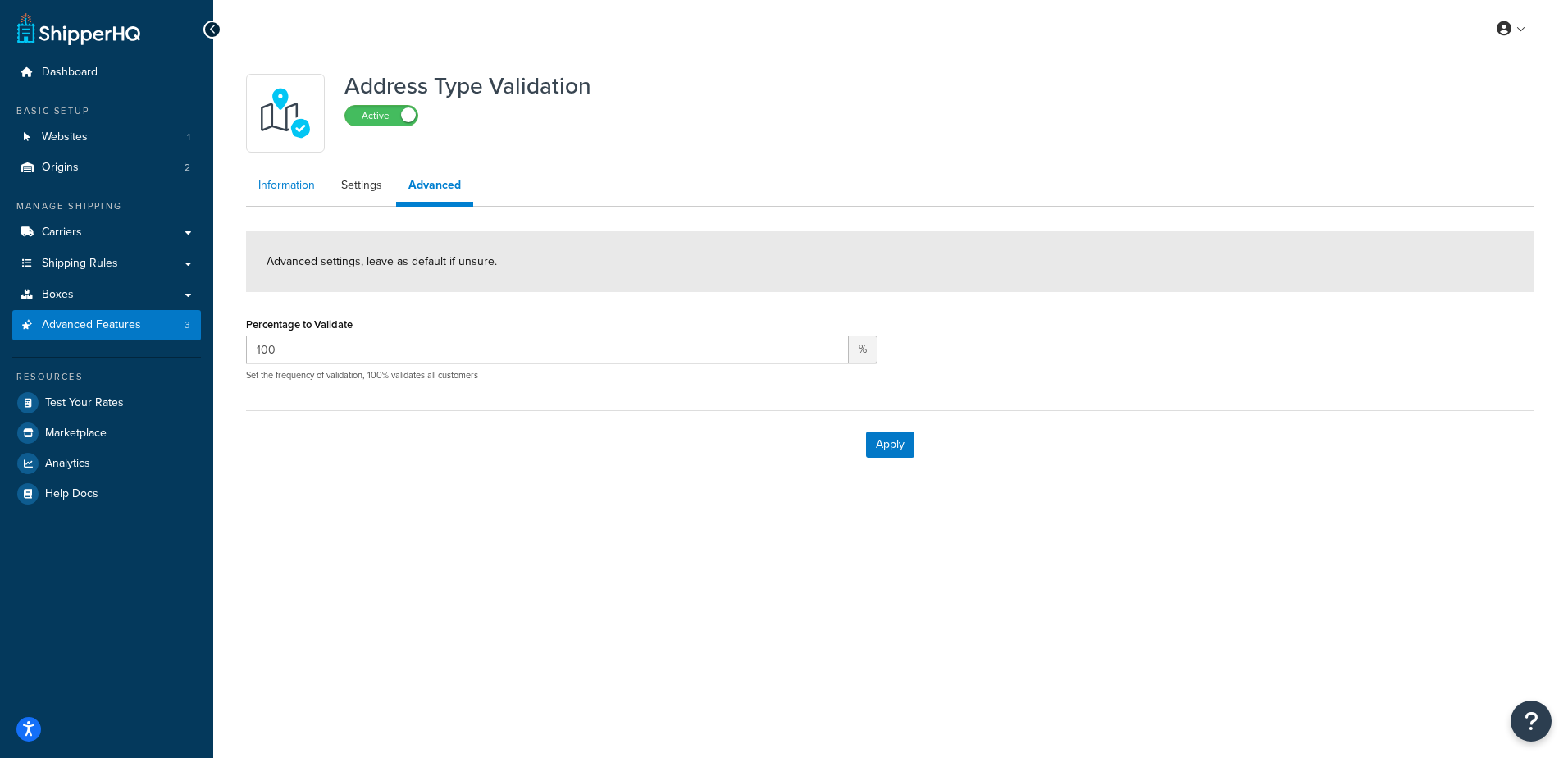
click at [308, 185] on link "Information" at bounding box center [286, 185] width 82 height 32
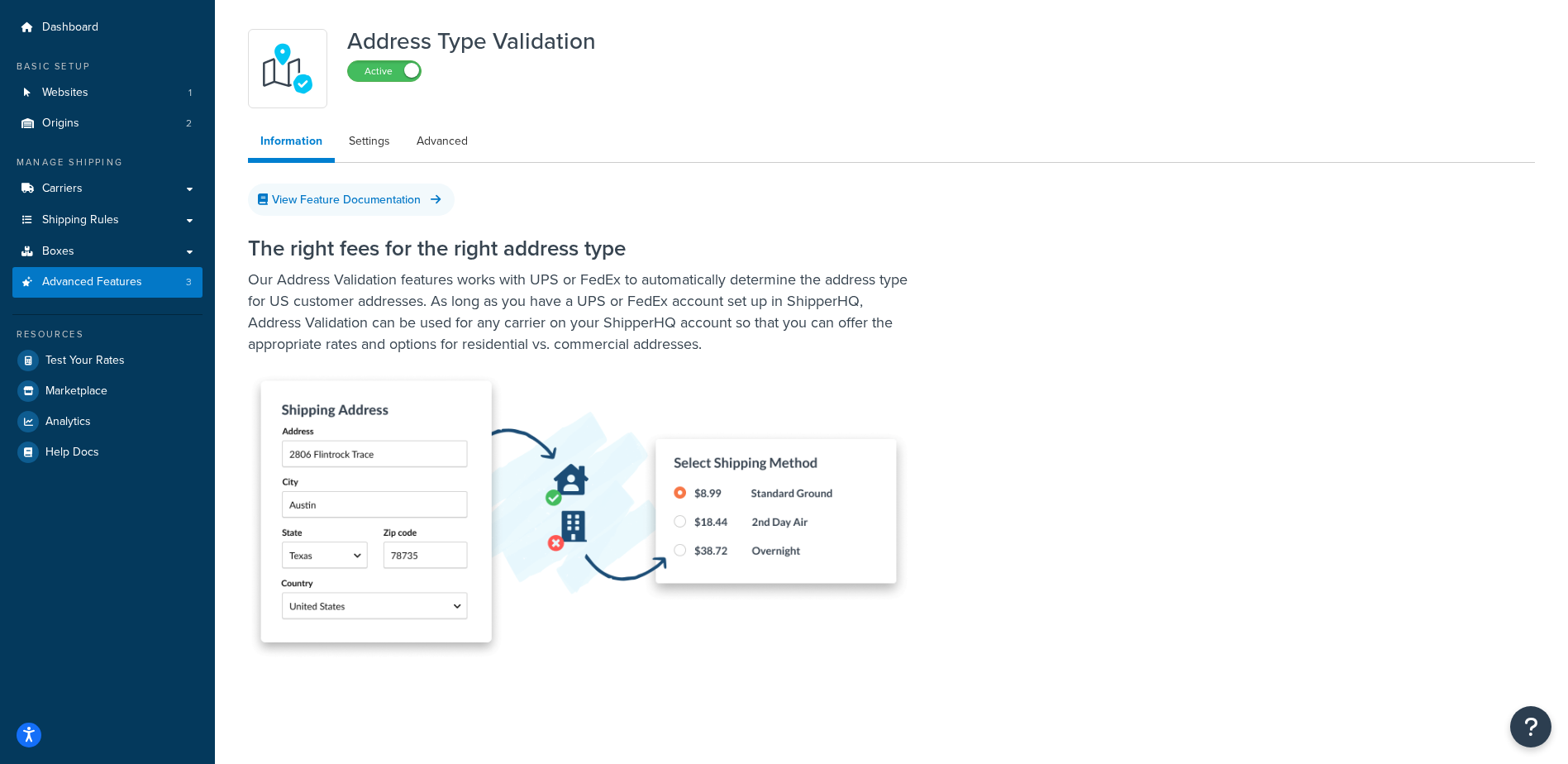
scroll to position [82, 0]
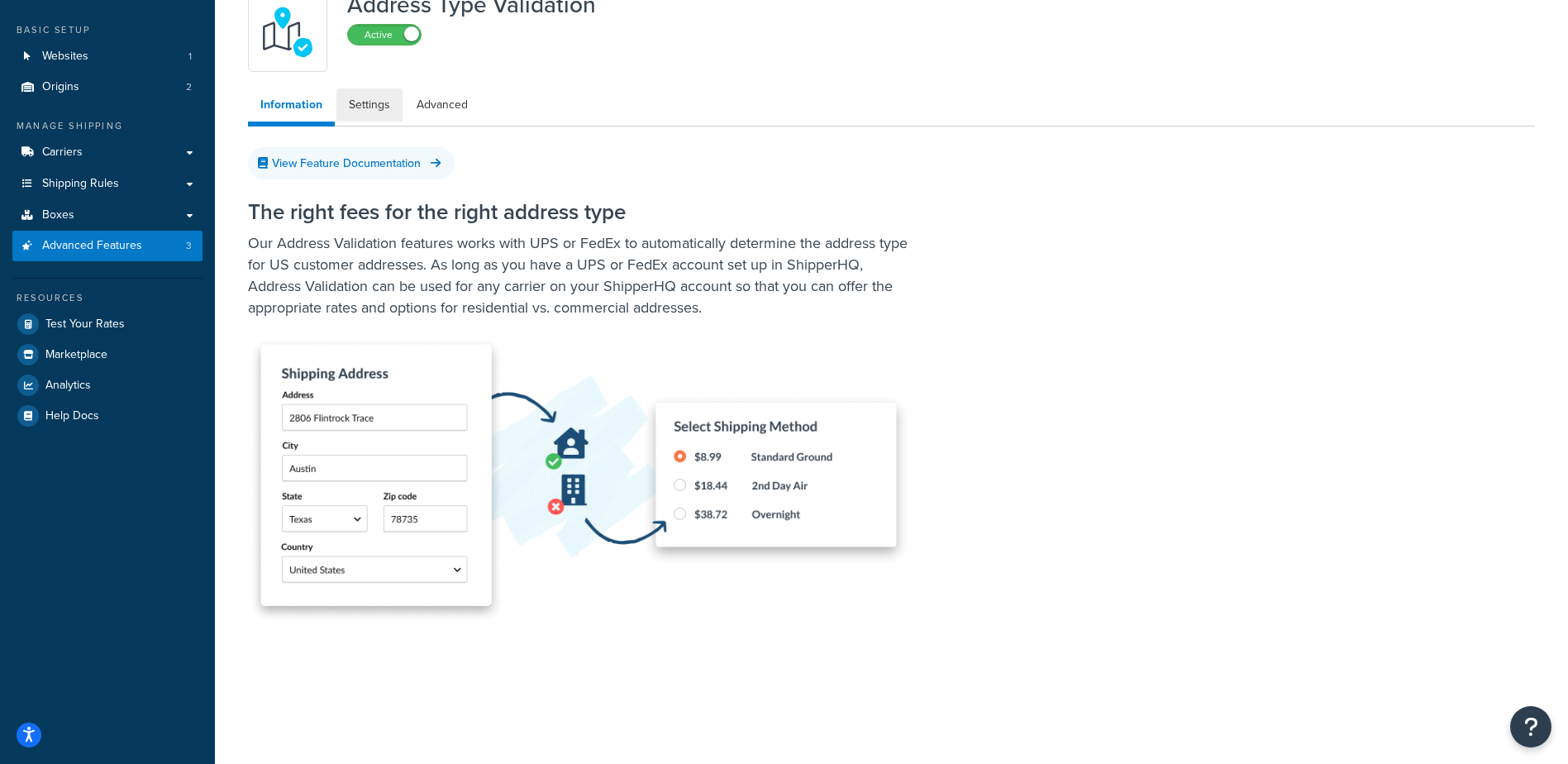
click at [357, 104] on link "Settings" at bounding box center [369, 104] width 66 height 33
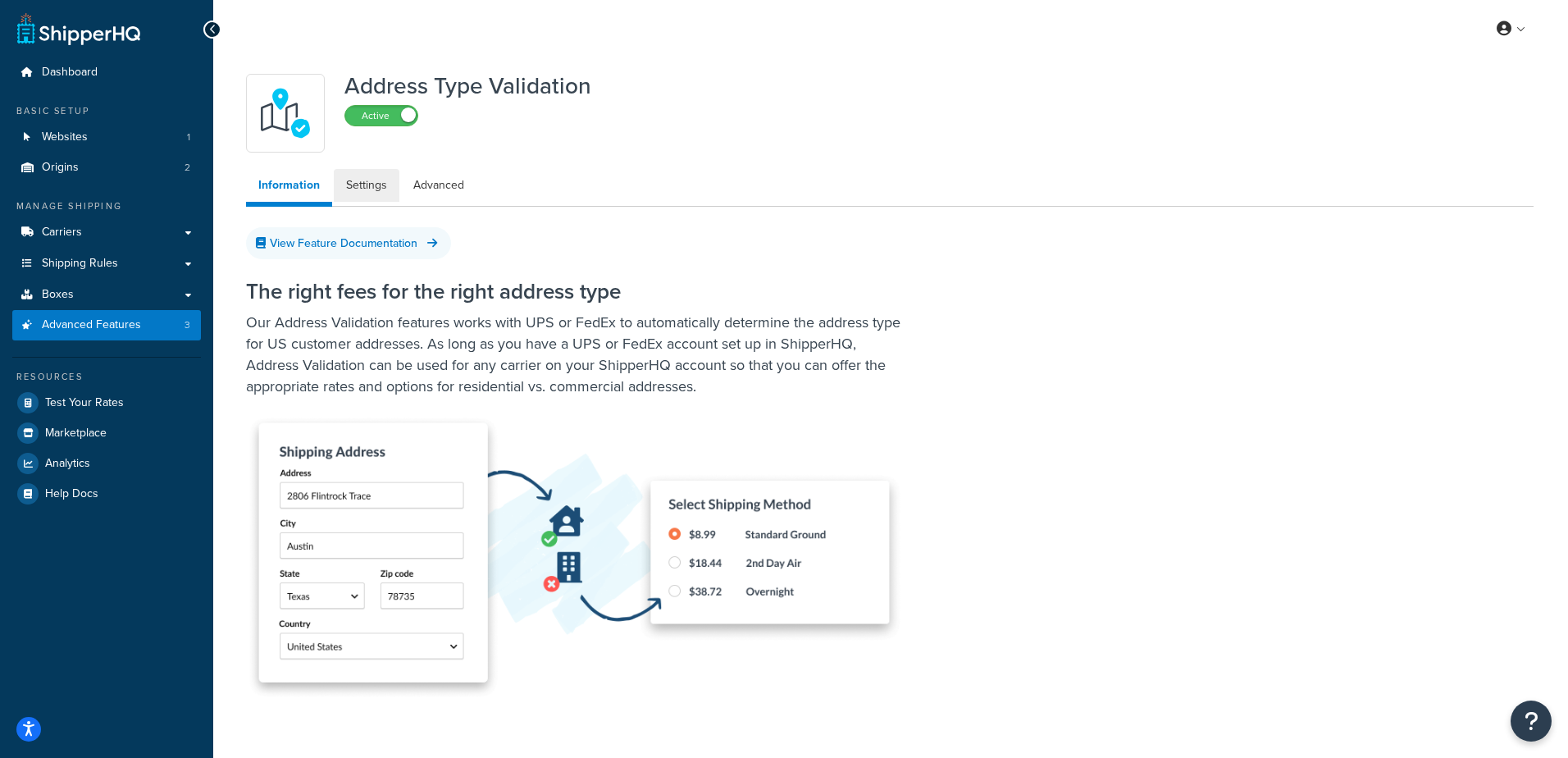
select select "165549"
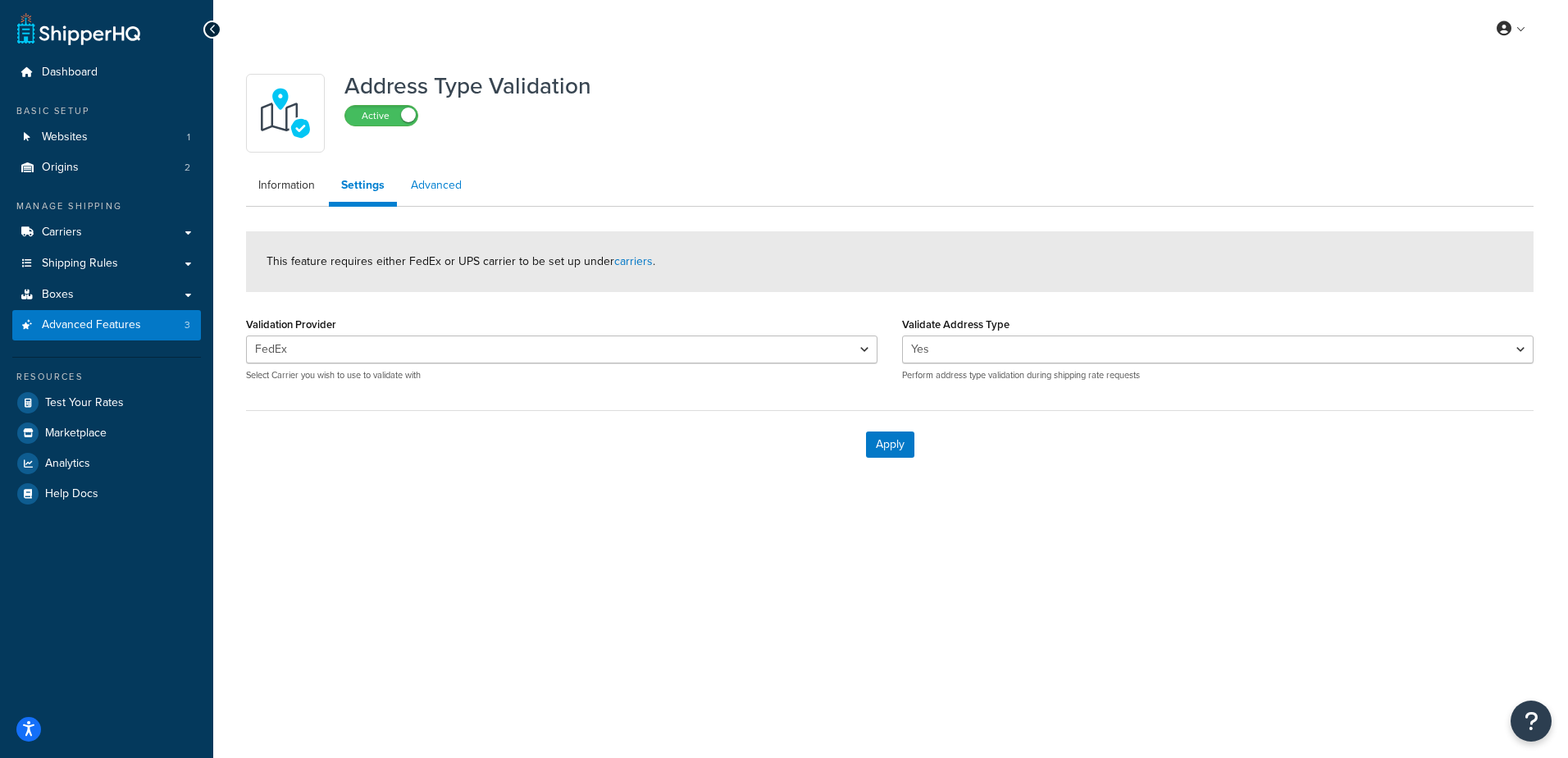
click at [437, 178] on link "Advanced" at bounding box center [436, 185] width 76 height 32
click at [361, 183] on link "Settings" at bounding box center [361, 185] width 66 height 32
select select "165549"
click at [210, 29] on icon at bounding box center [213, 29] width 8 height 12
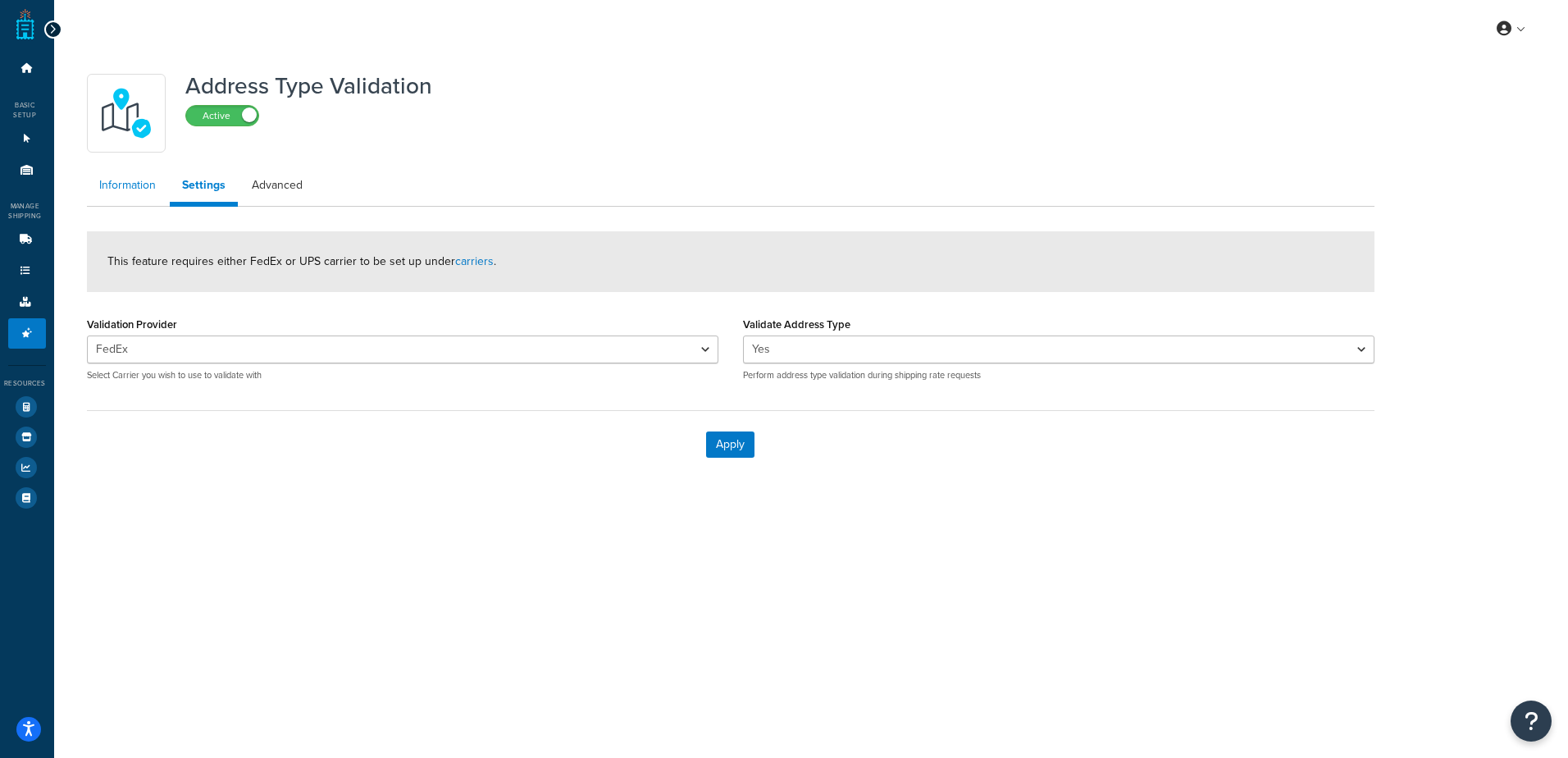
click at [139, 188] on link "Information" at bounding box center [127, 185] width 82 height 32
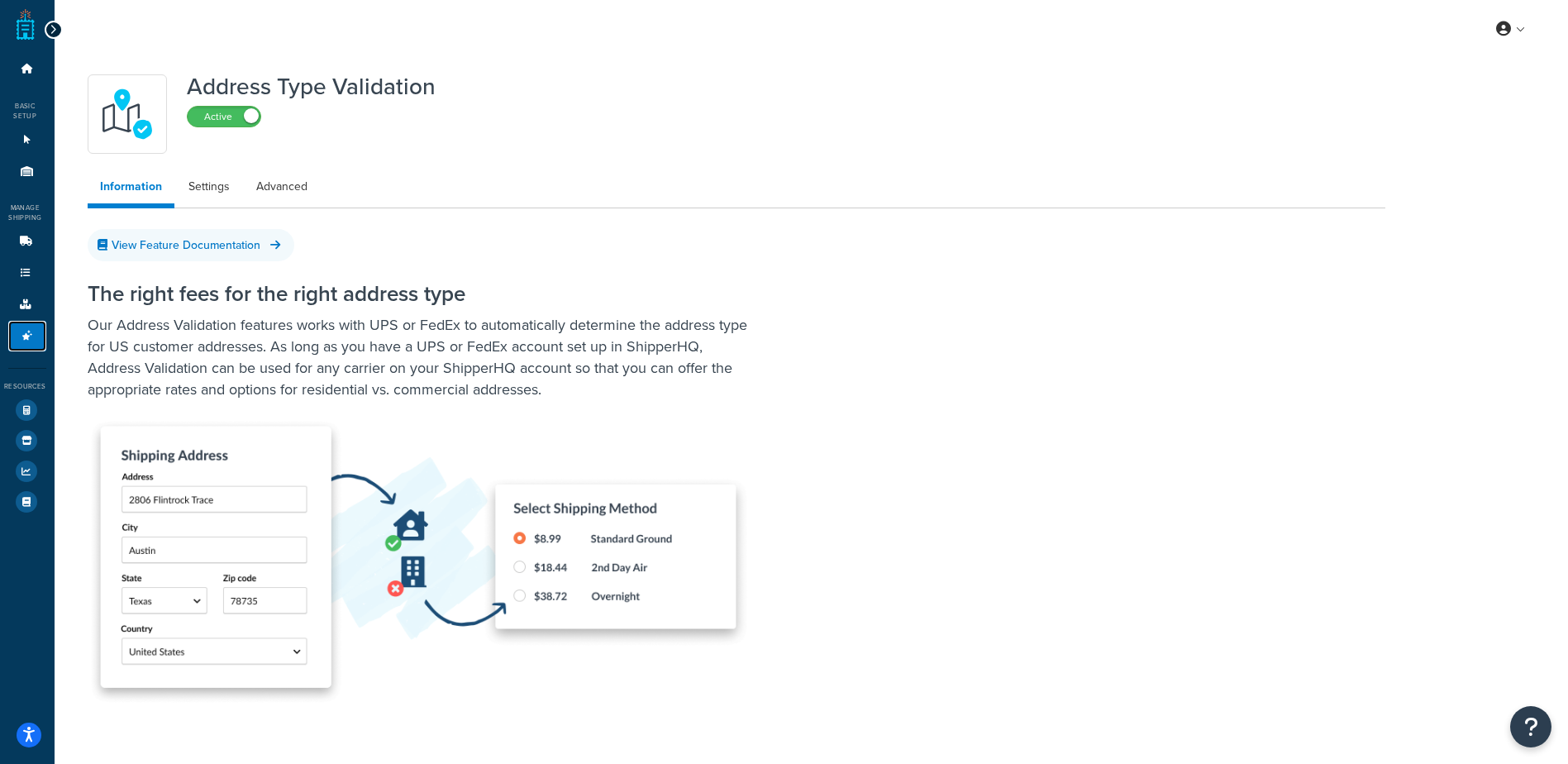
click at [25, 335] on icon at bounding box center [27, 336] width 17 height 10
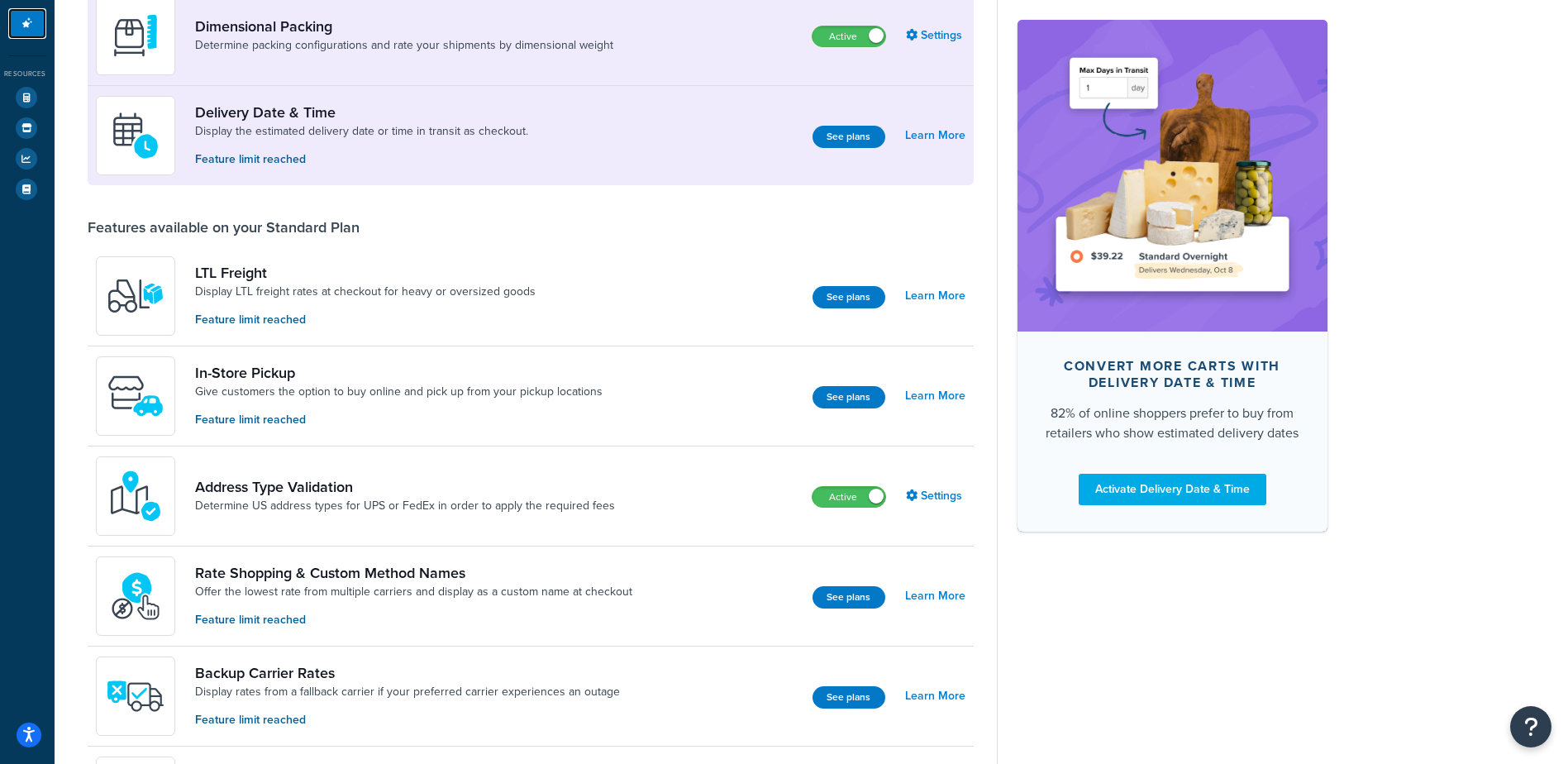
scroll to position [331, 0]
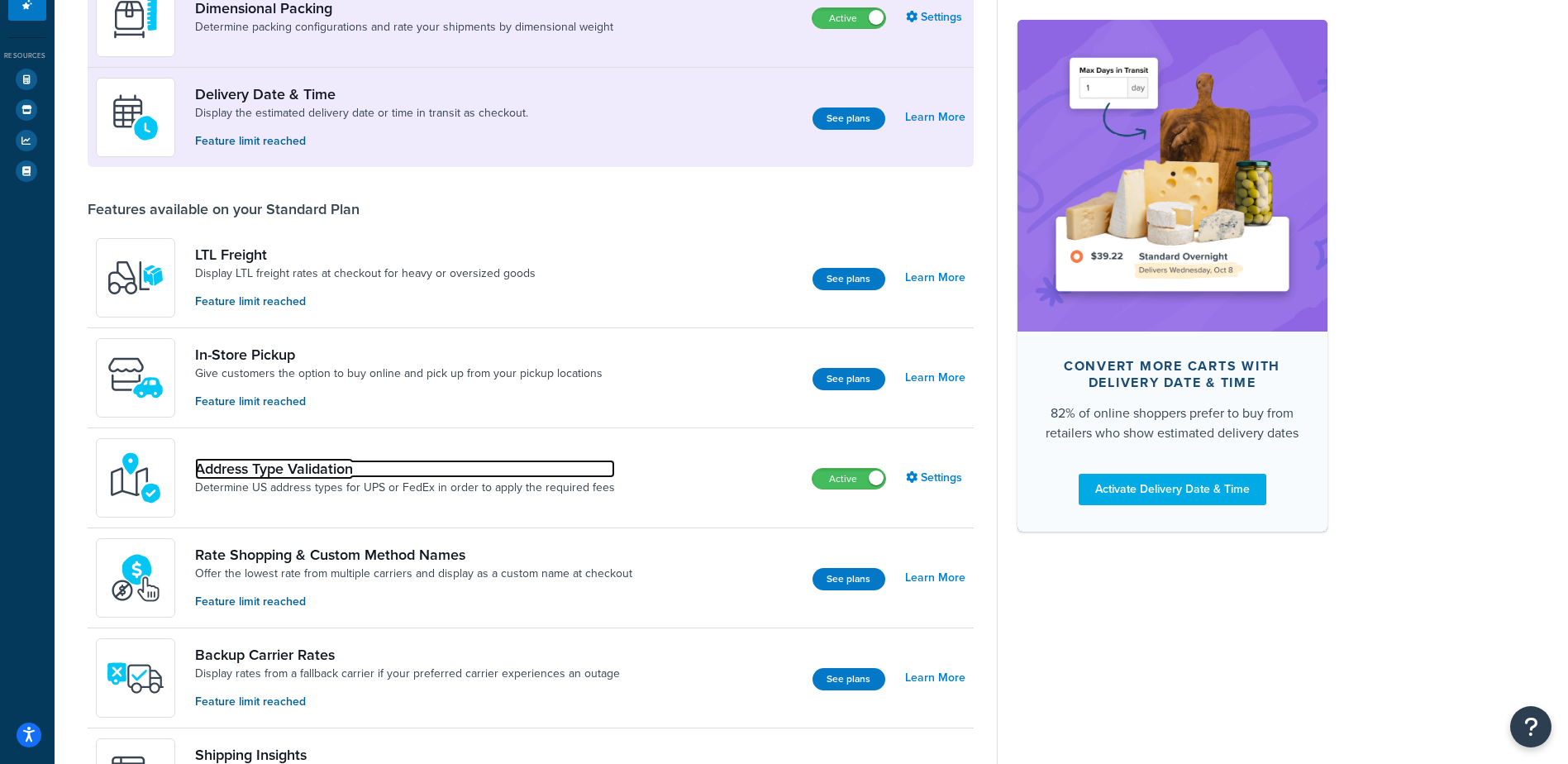
click at [218, 470] on link "Address Type Validation" at bounding box center [405, 469] width 420 height 18
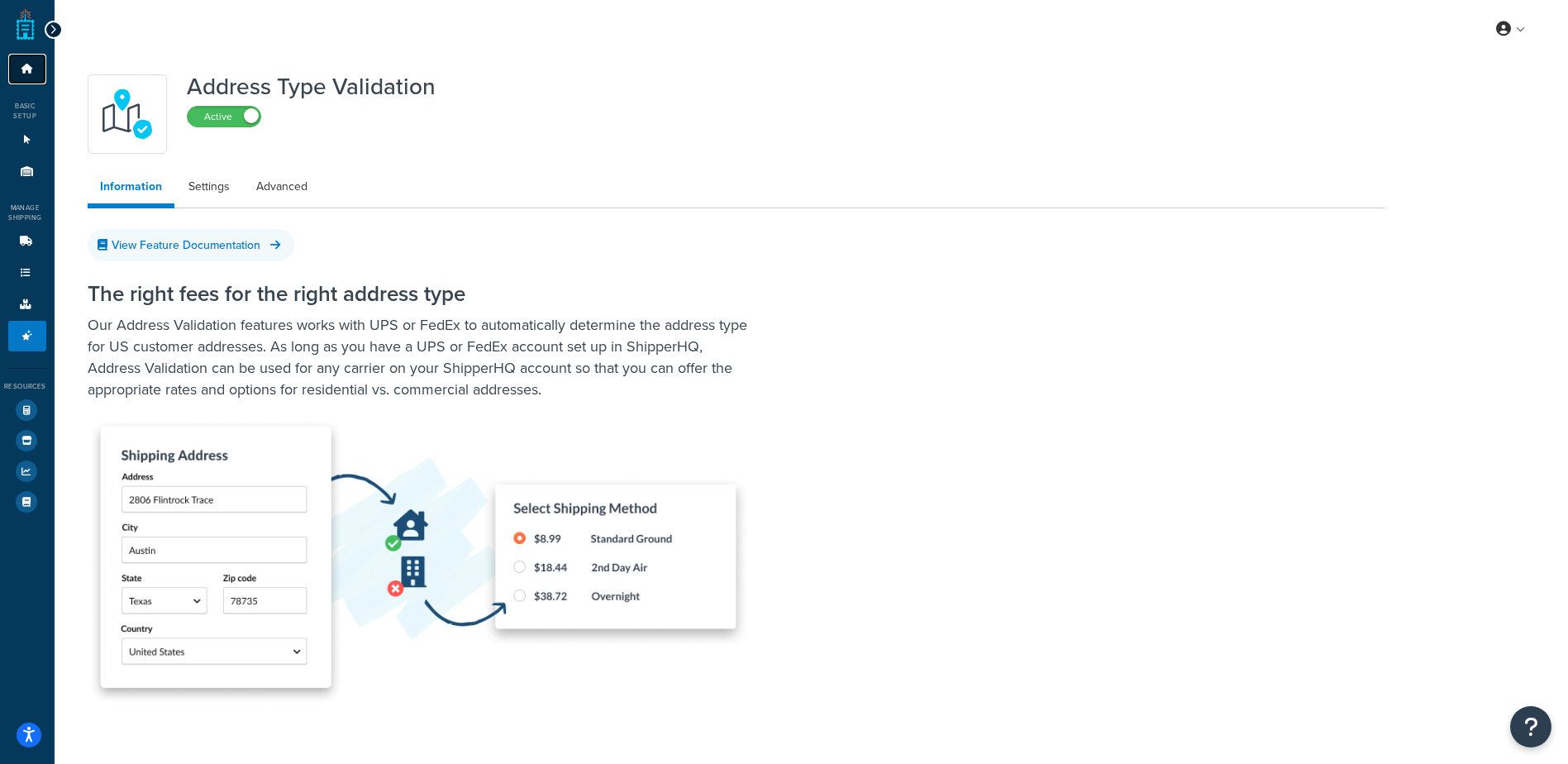
click at [26, 75] on link "Dashboard" at bounding box center [27, 68] width 38 height 31
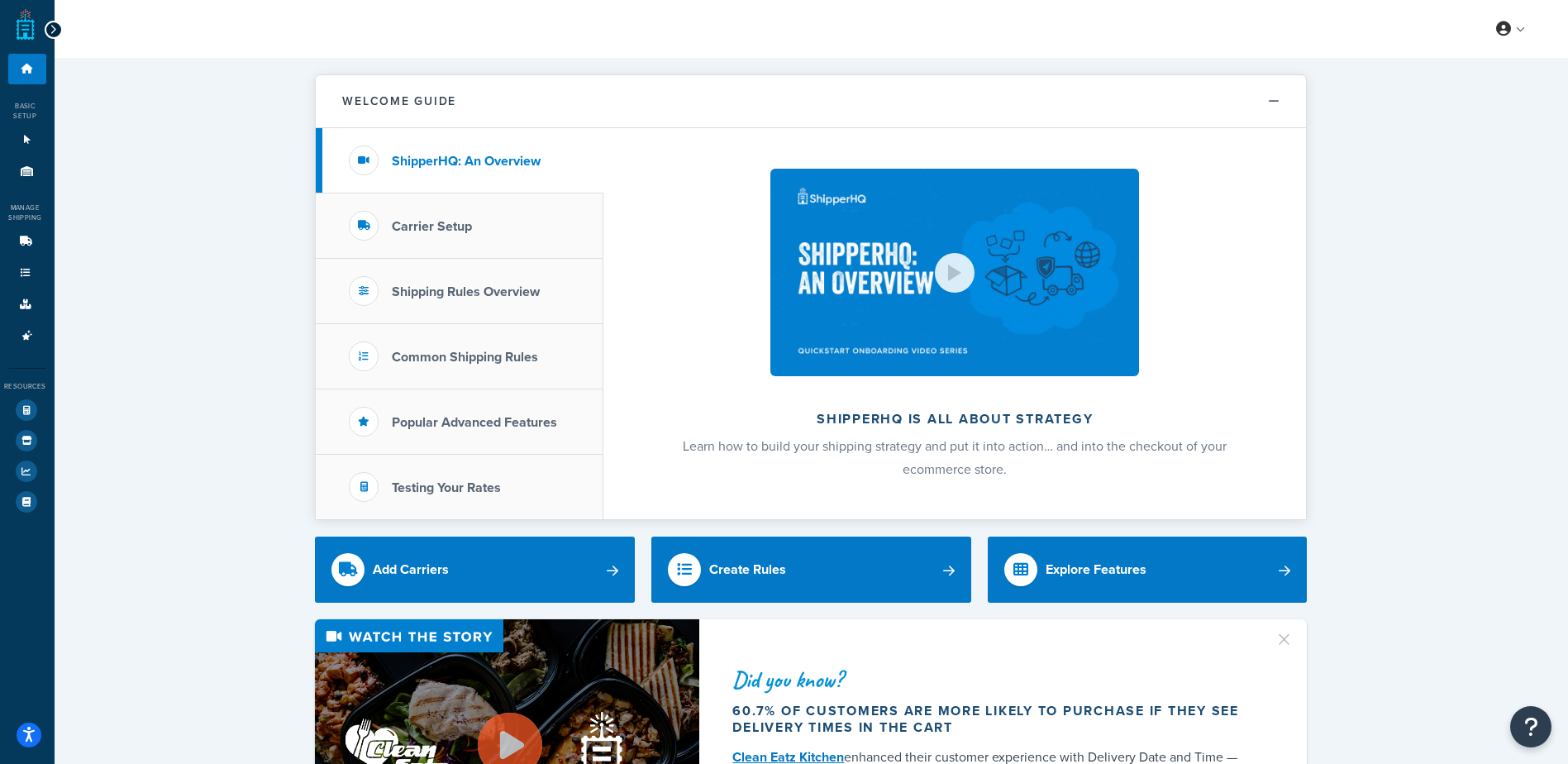
click at [446, 238] on li "Carrier Setup" at bounding box center [460, 226] width 287 height 65
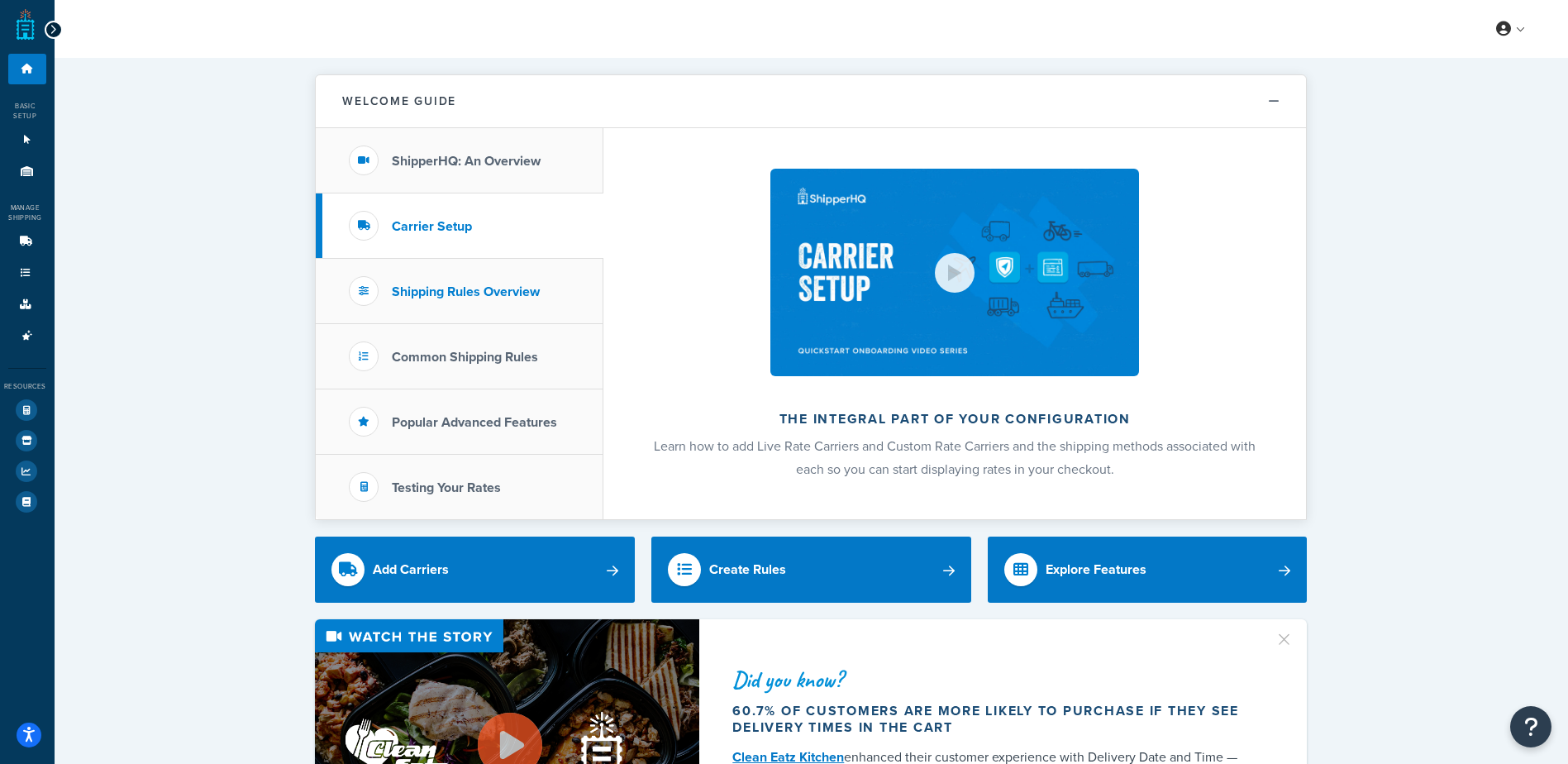
click at [393, 278] on li "Shipping Rules Overview" at bounding box center [460, 291] width 287 height 65
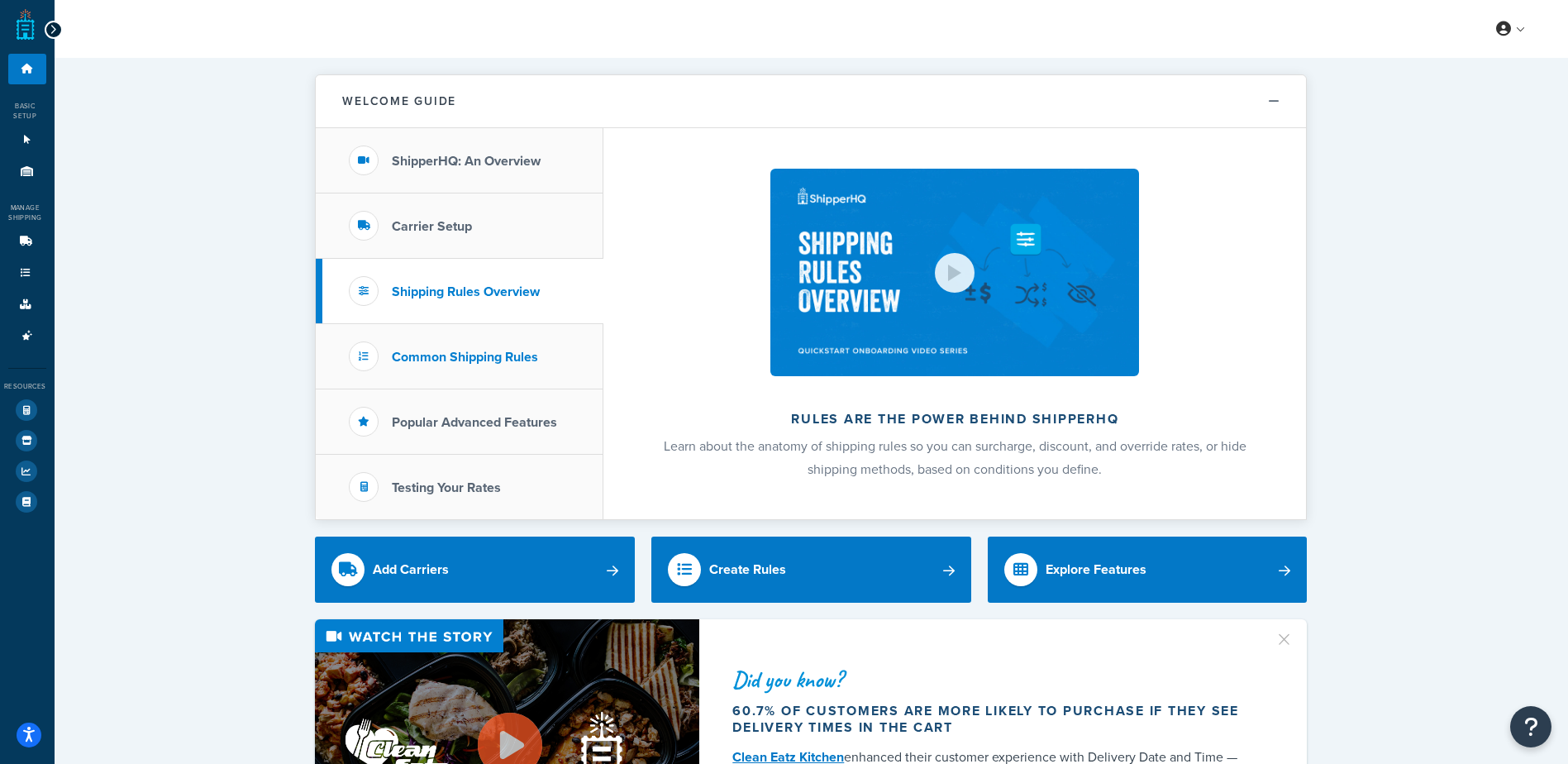
click at [468, 361] on h3 "Common Shipping Rules" at bounding box center [465, 357] width 147 height 15
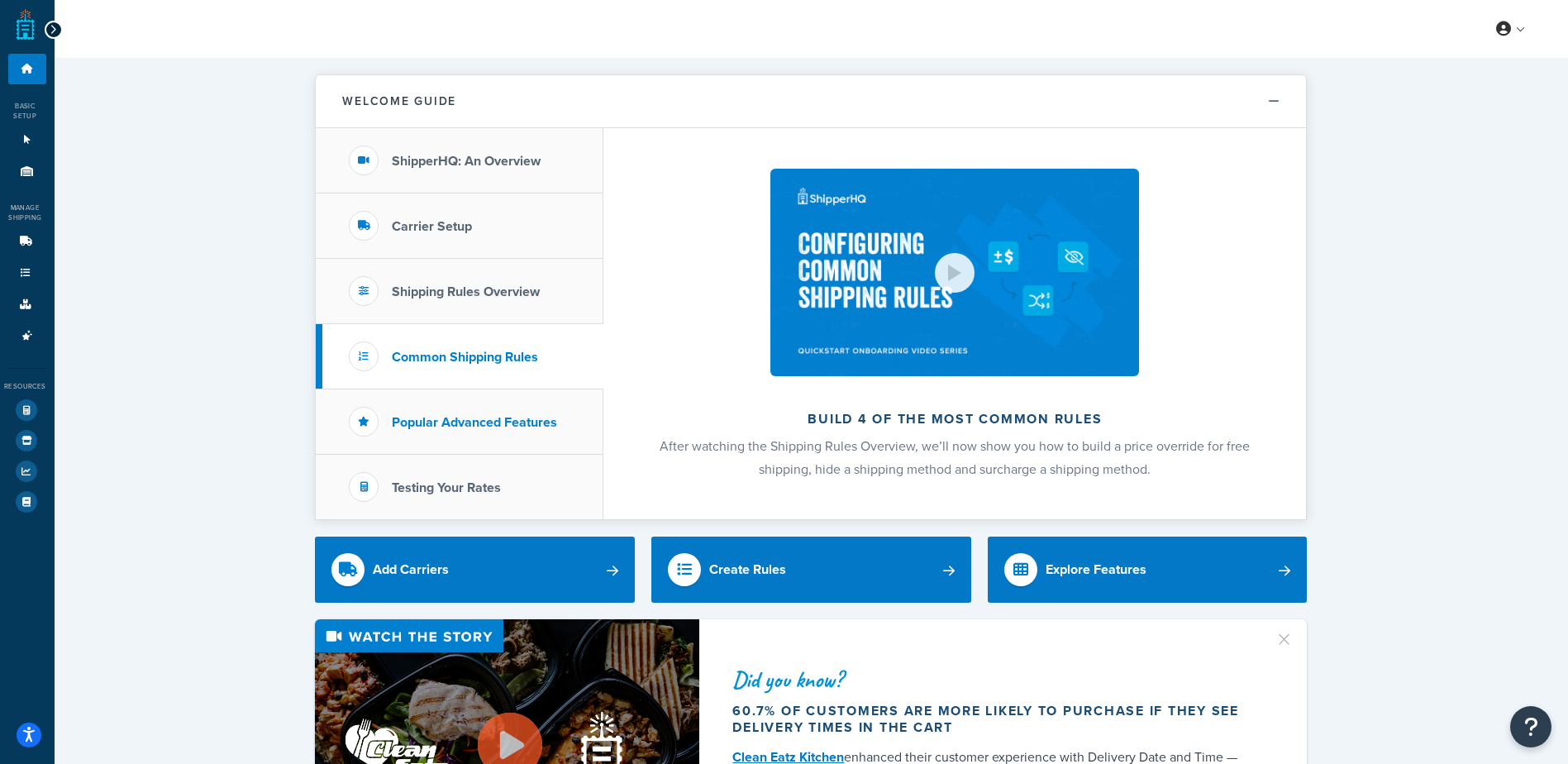
click at [486, 420] on h3 "Popular Advanced Features" at bounding box center [474, 422] width 166 height 15
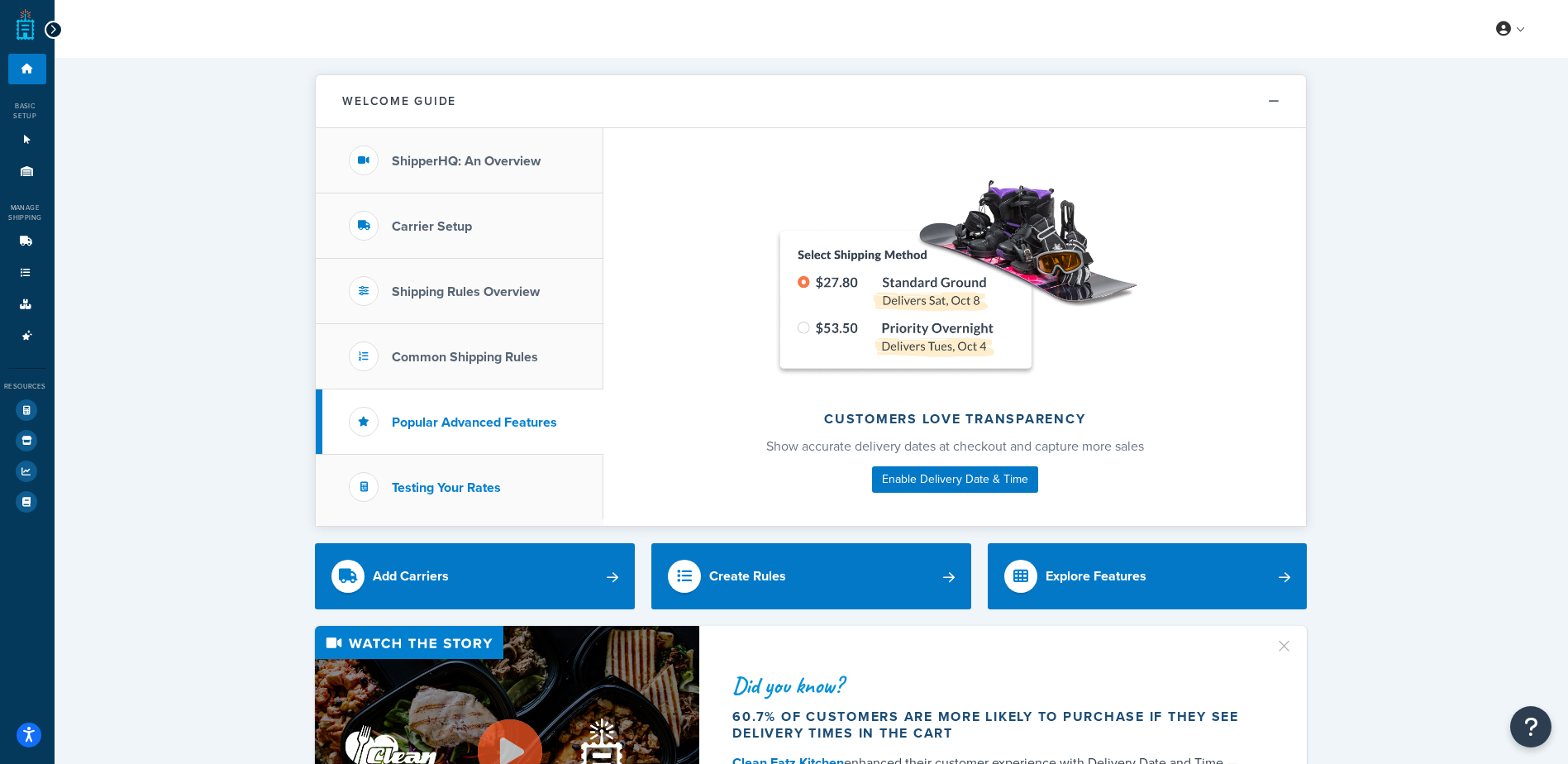
click at [456, 494] on h3 "Testing Your Rates" at bounding box center [446, 488] width 109 height 15
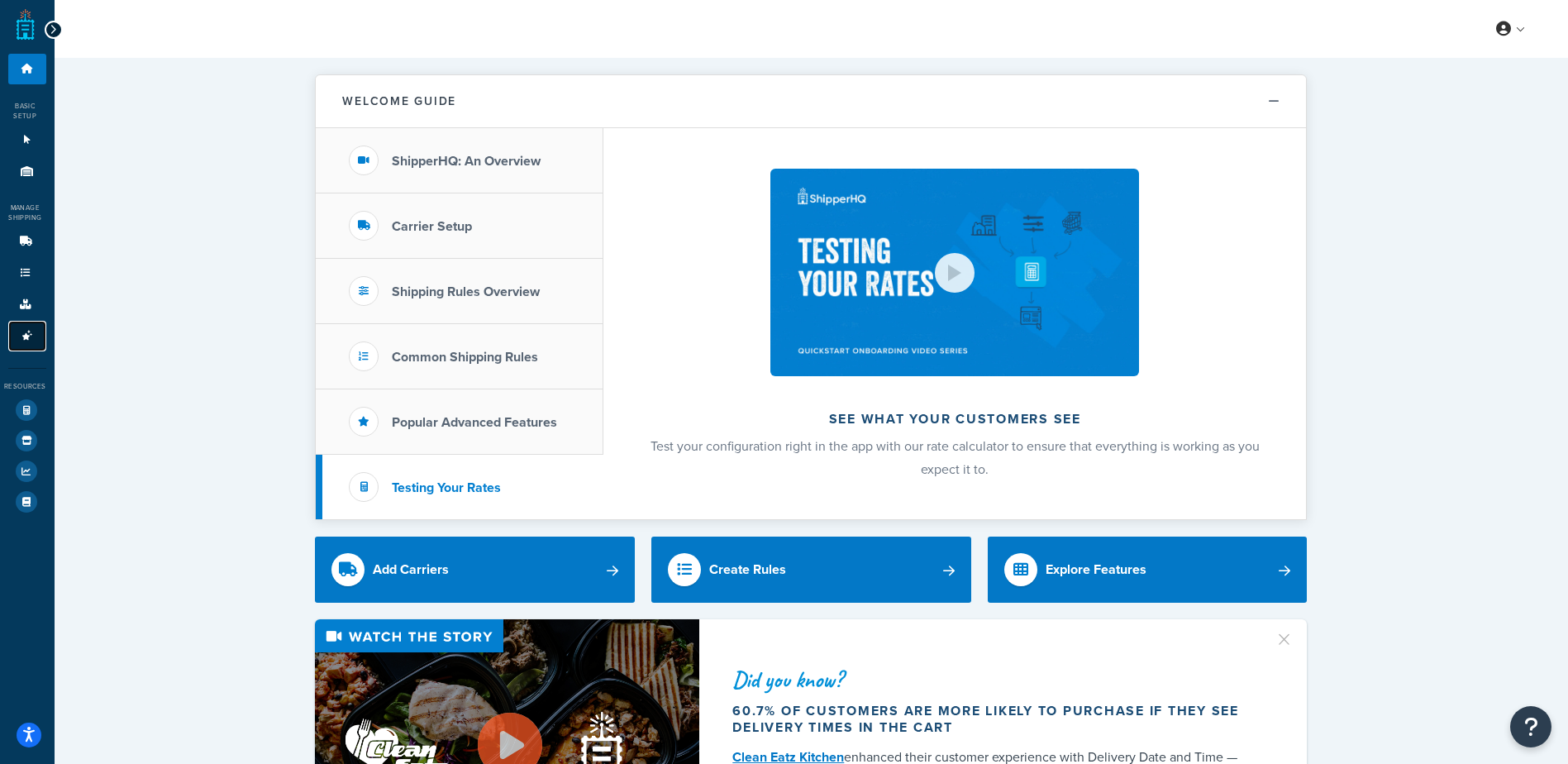
click at [21, 331] on icon at bounding box center [27, 336] width 17 height 10
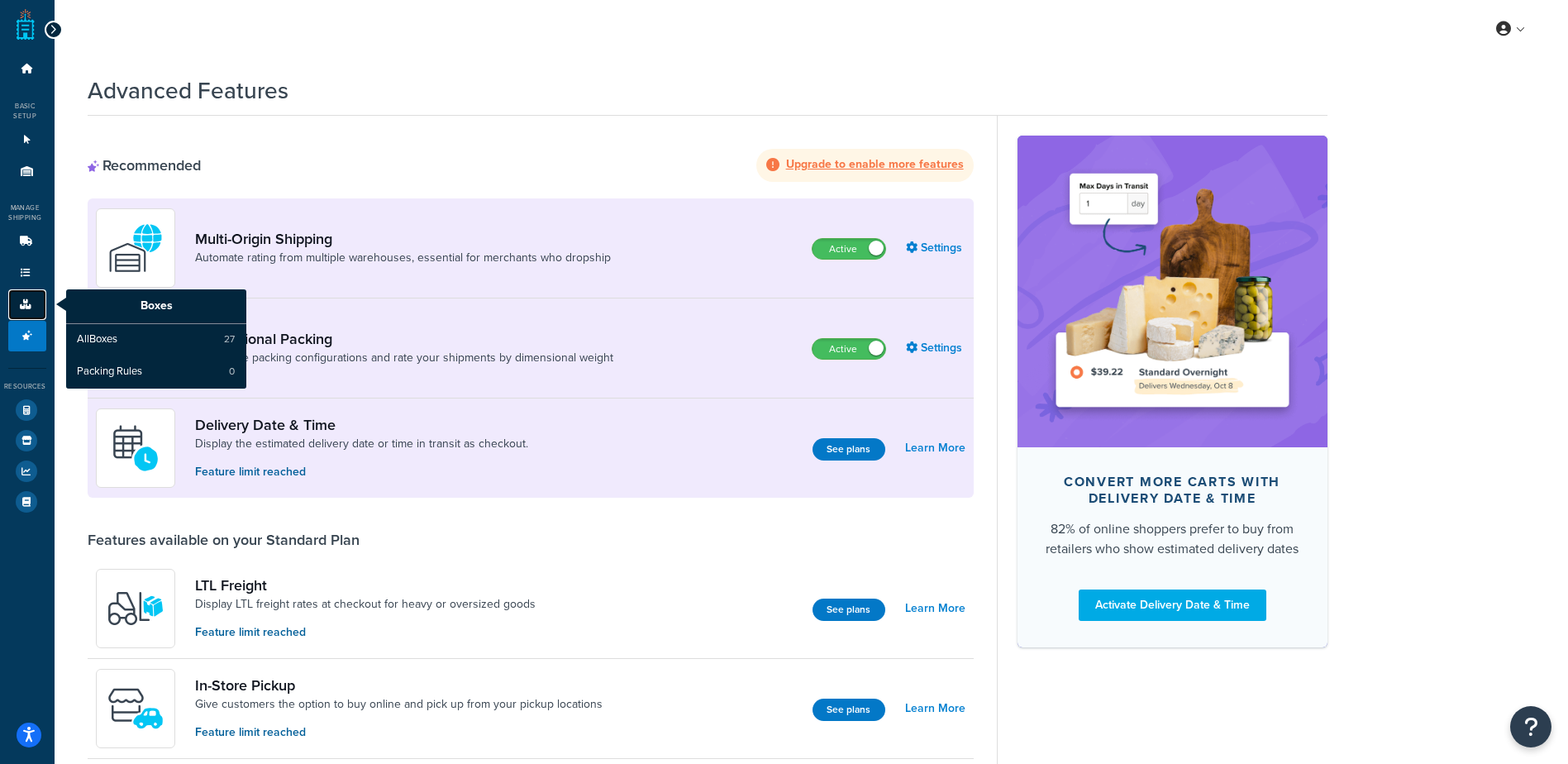
click at [23, 294] on link "Boxes" at bounding box center [27, 304] width 38 height 31
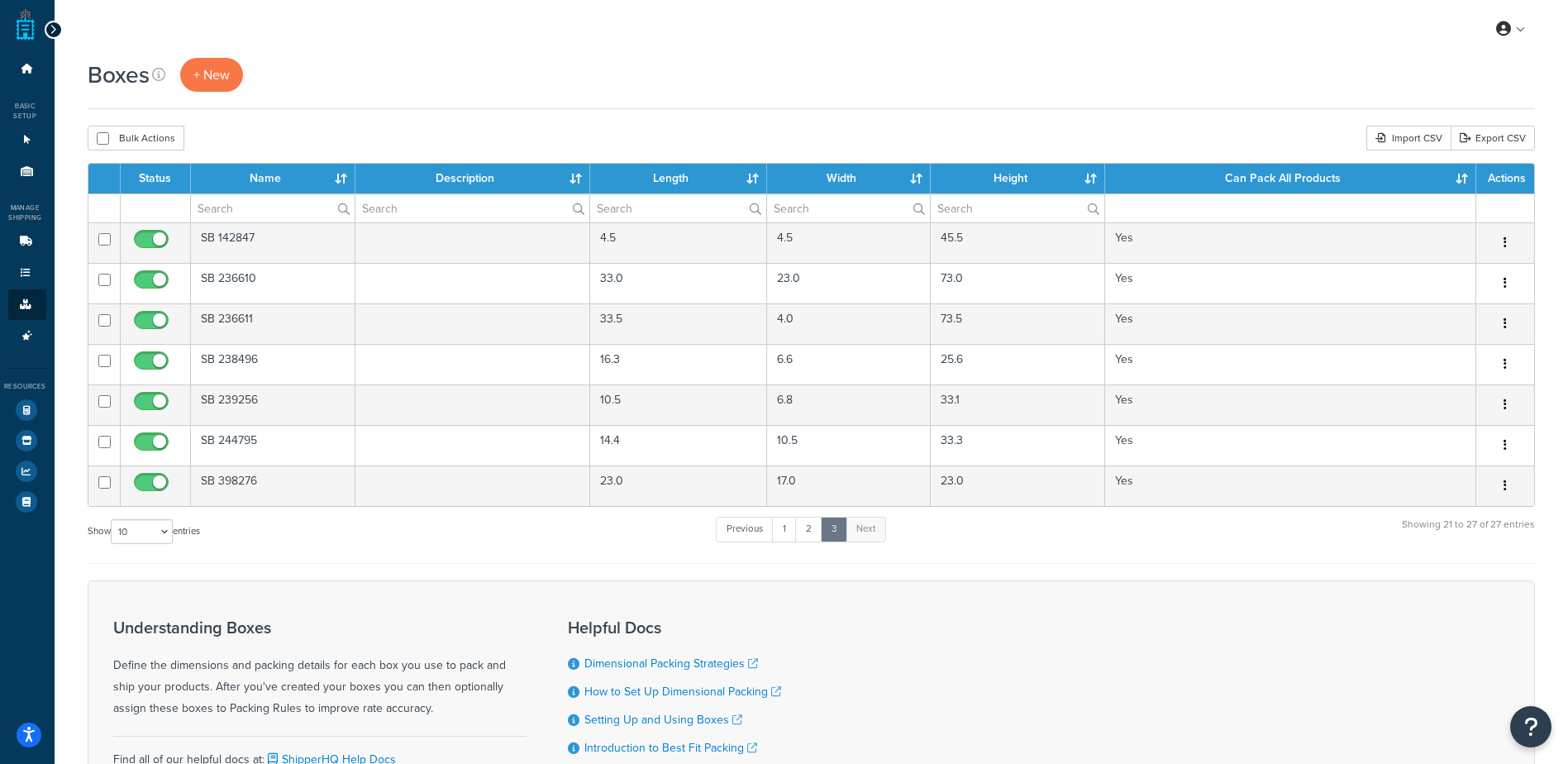
click at [51, 25] on icon at bounding box center [54, 30] width 8 height 12
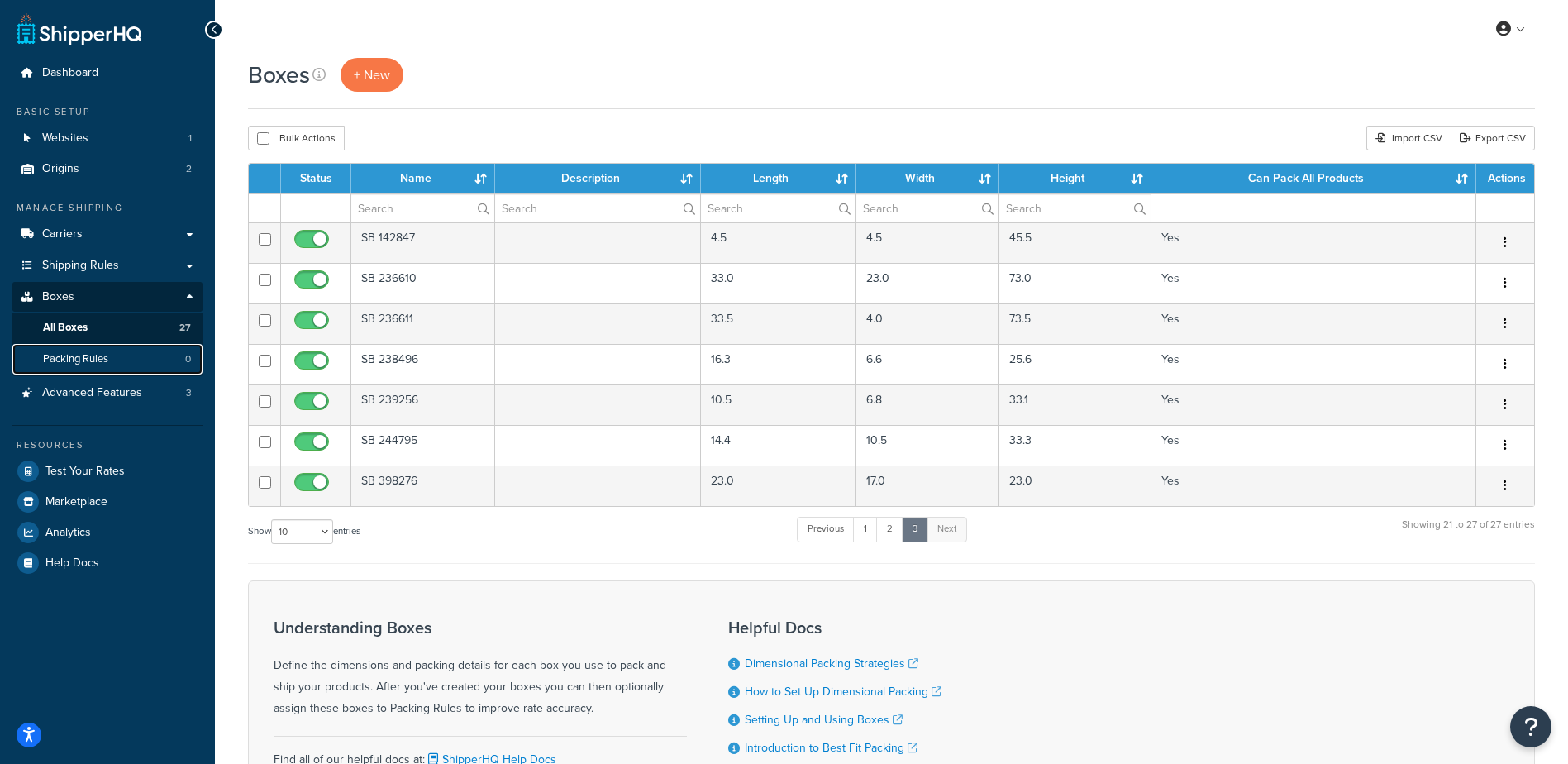
click at [96, 357] on span "Packing Rules" at bounding box center [75, 359] width 65 height 14
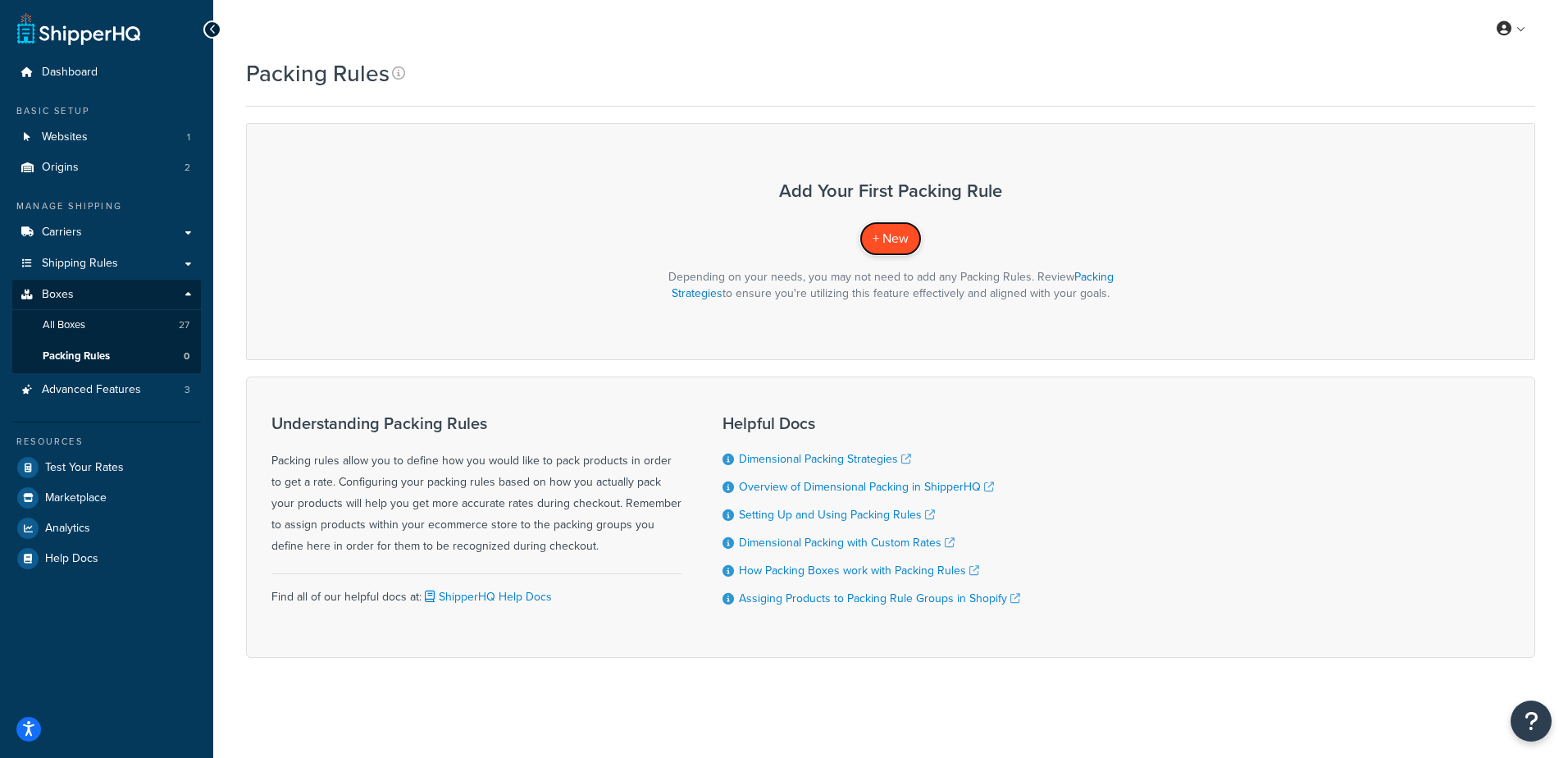
click at [901, 227] on link "+ New" at bounding box center [890, 238] width 62 height 33
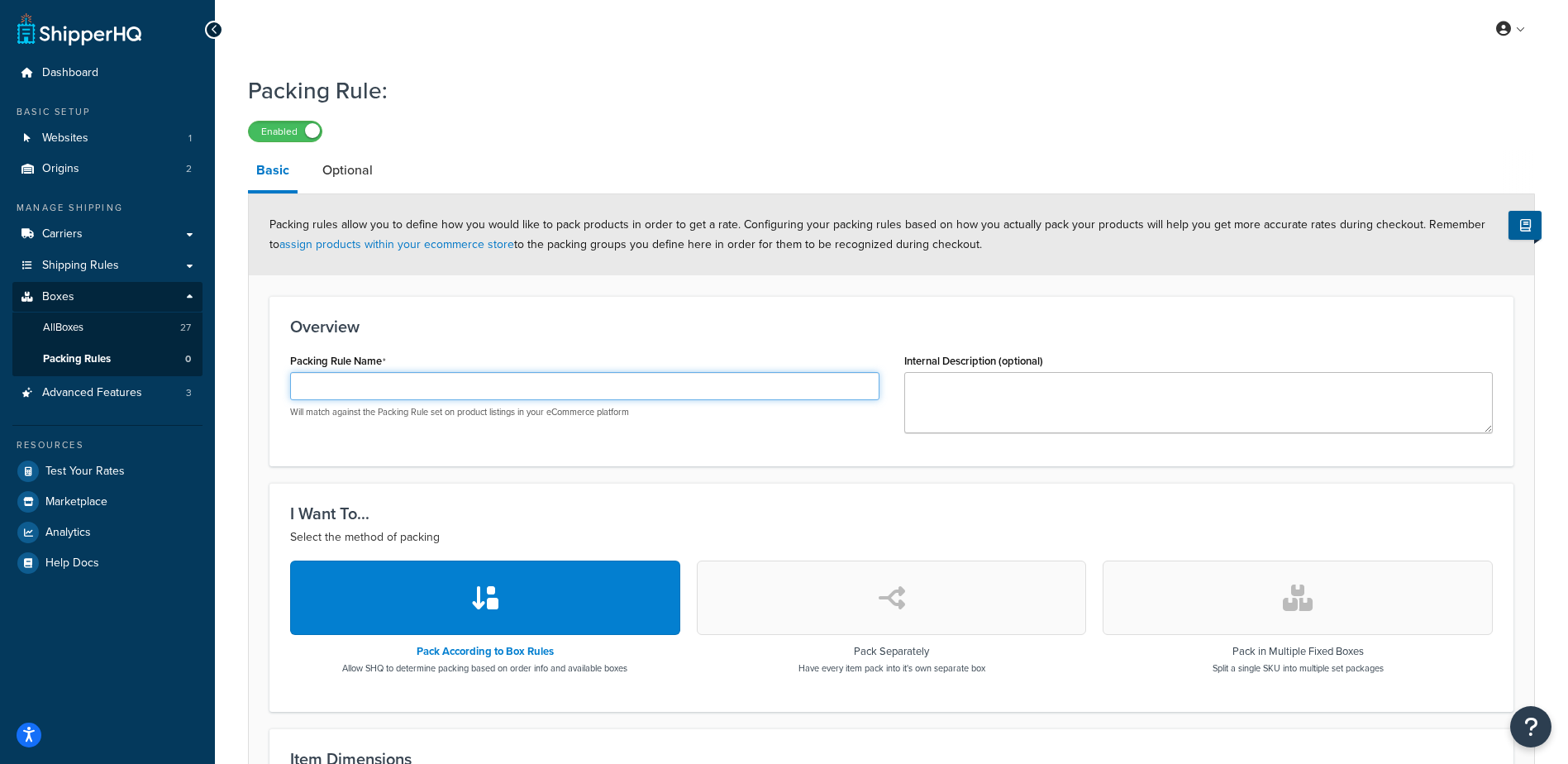
click at [406, 389] on input "Packing Rule Name" at bounding box center [585, 385] width 590 height 28
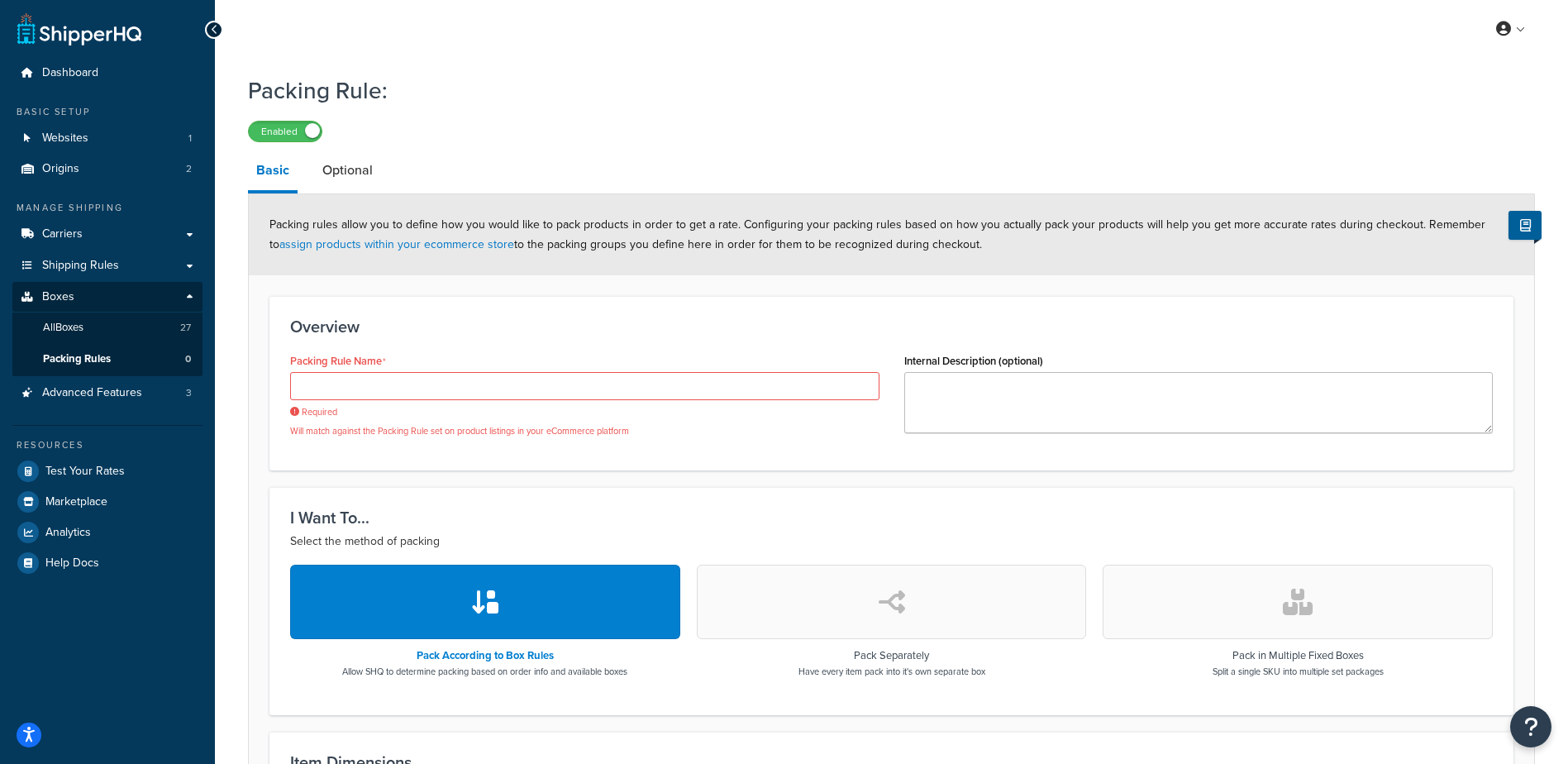
click at [815, 601] on button "button" at bounding box center [892, 601] width 391 height 74
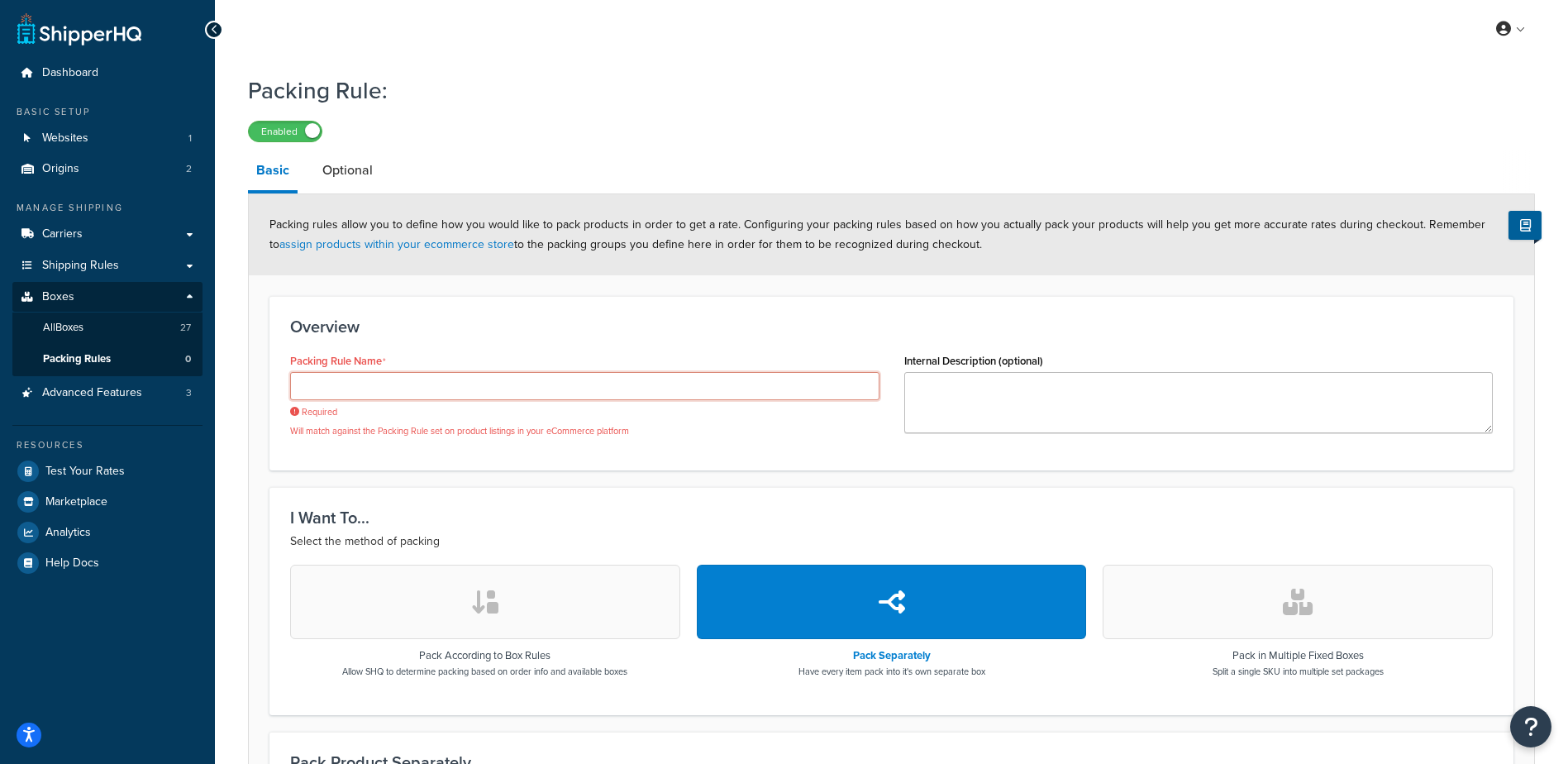
click at [413, 385] on input "Packing Rule Name" at bounding box center [585, 385] width 590 height 28
click at [92, 266] on span "Shipping Rules" at bounding box center [81, 266] width 77 height 14
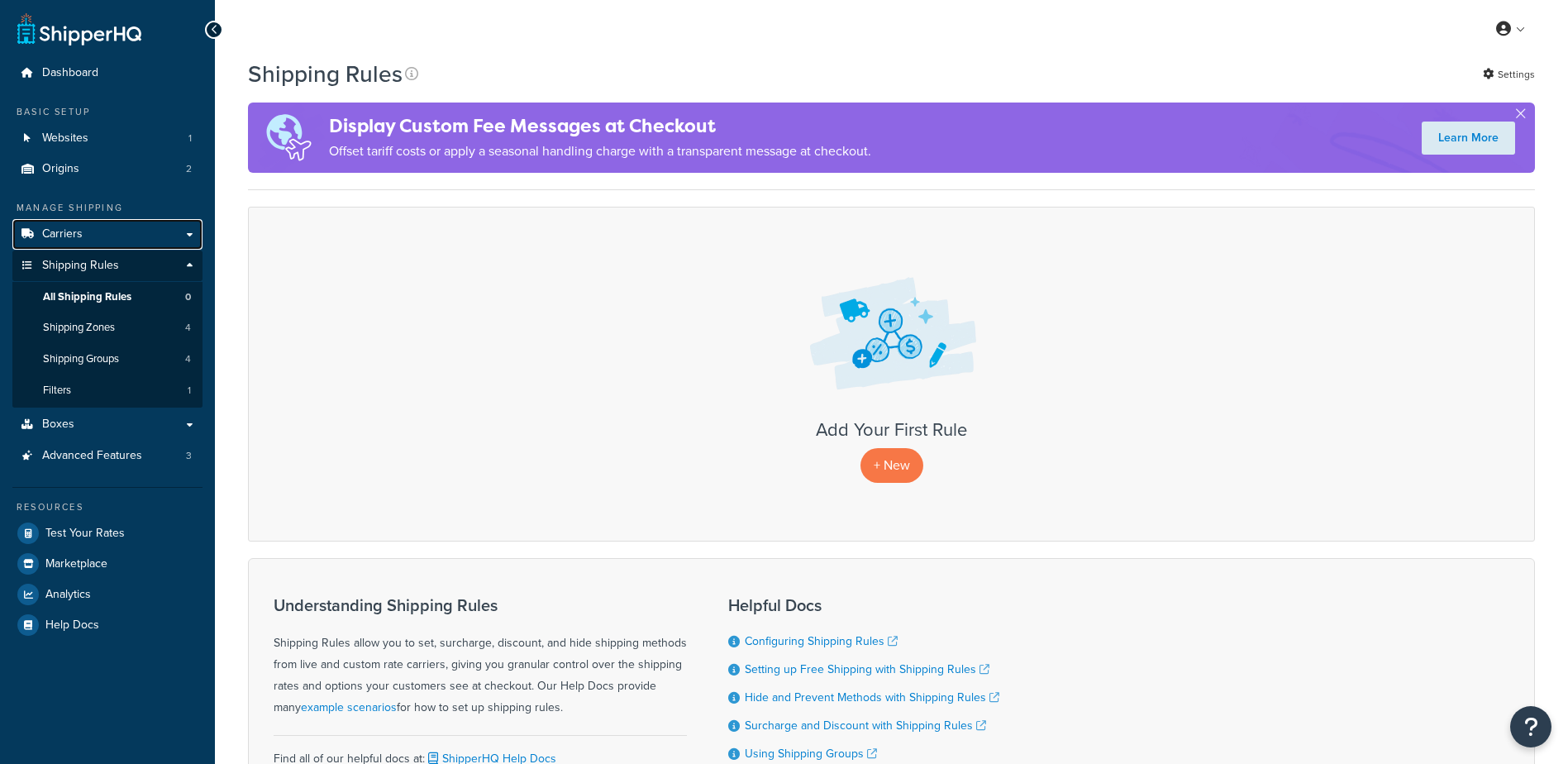
click at [95, 232] on link "Carriers" at bounding box center [108, 234] width 190 height 31
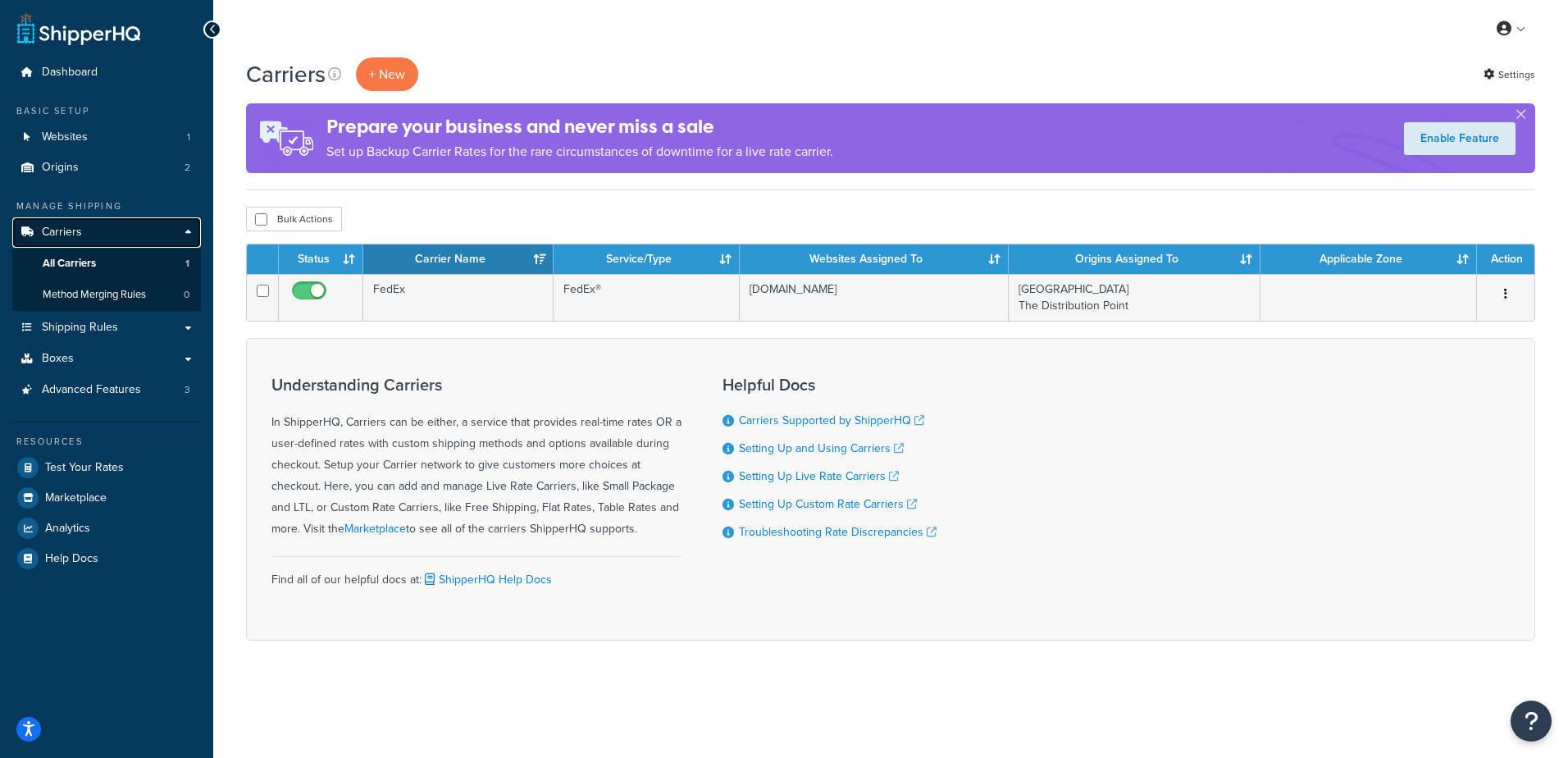
click at [72, 225] on span "Carriers" at bounding box center [62, 232] width 40 height 14
click at [72, 135] on span "Websites" at bounding box center [65, 138] width 46 height 14
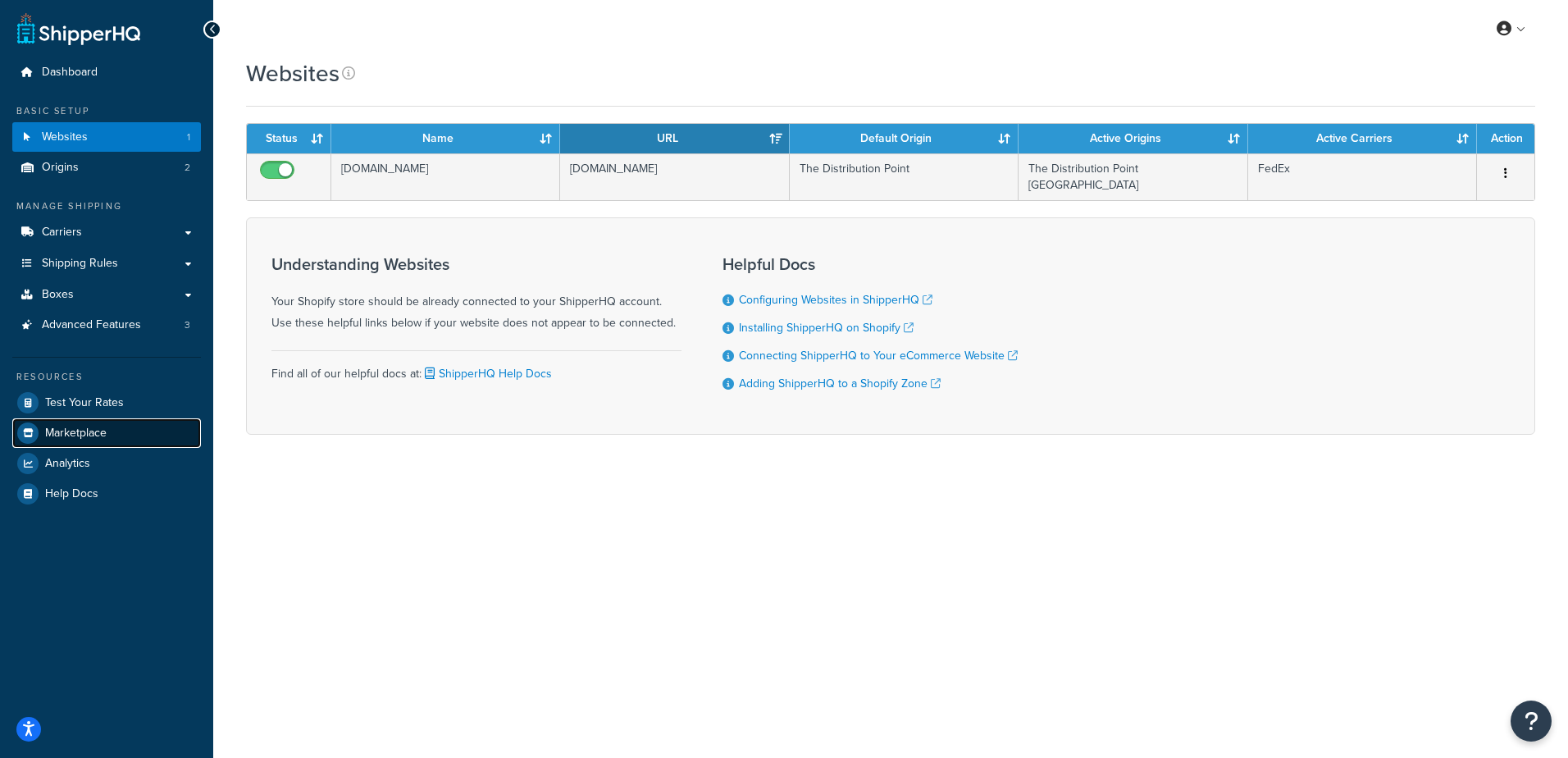
click at [84, 430] on span "Marketplace" at bounding box center [76, 434] width 62 height 14
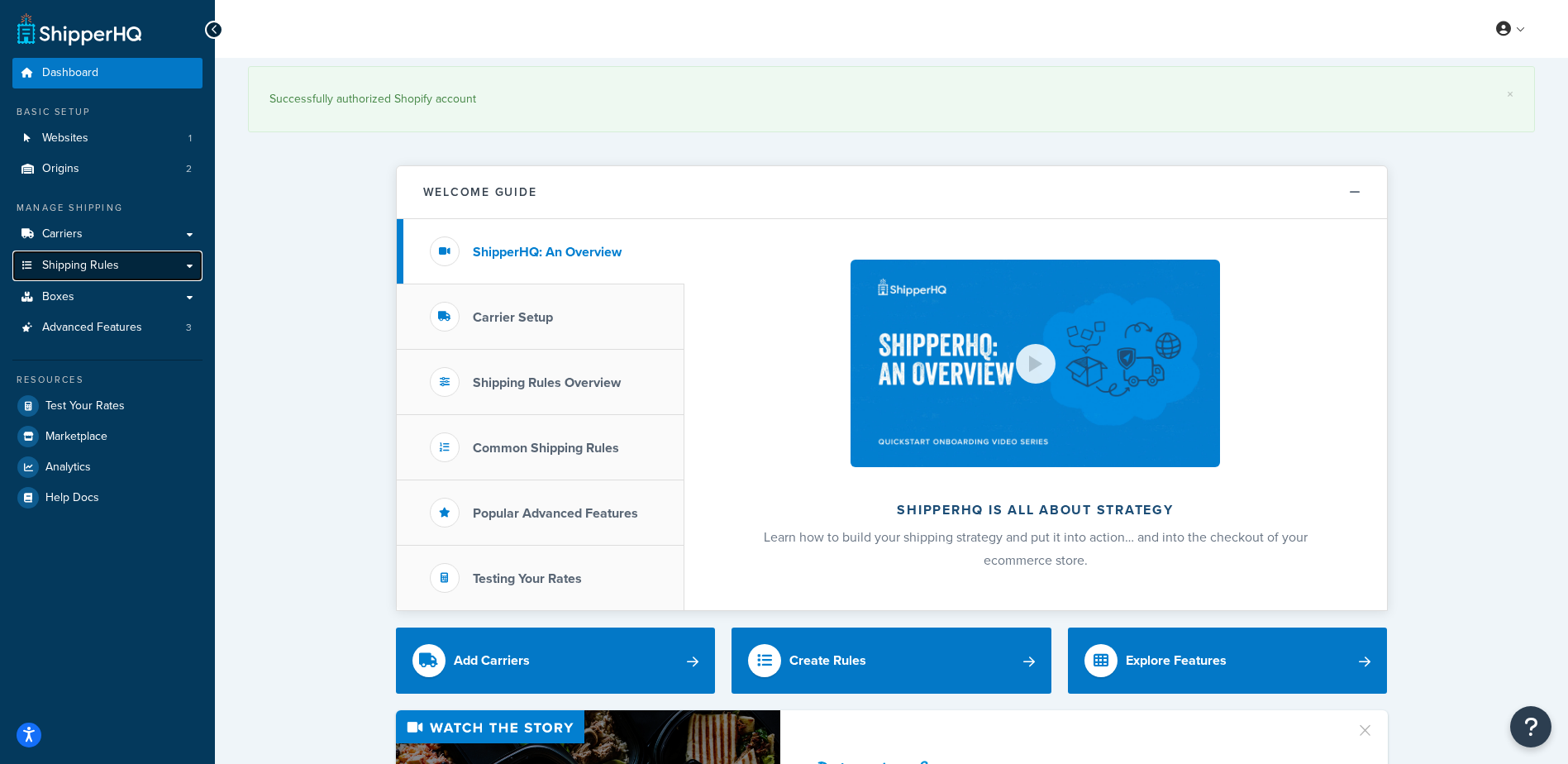
click at [132, 277] on link "Shipping Rules" at bounding box center [108, 266] width 190 height 31
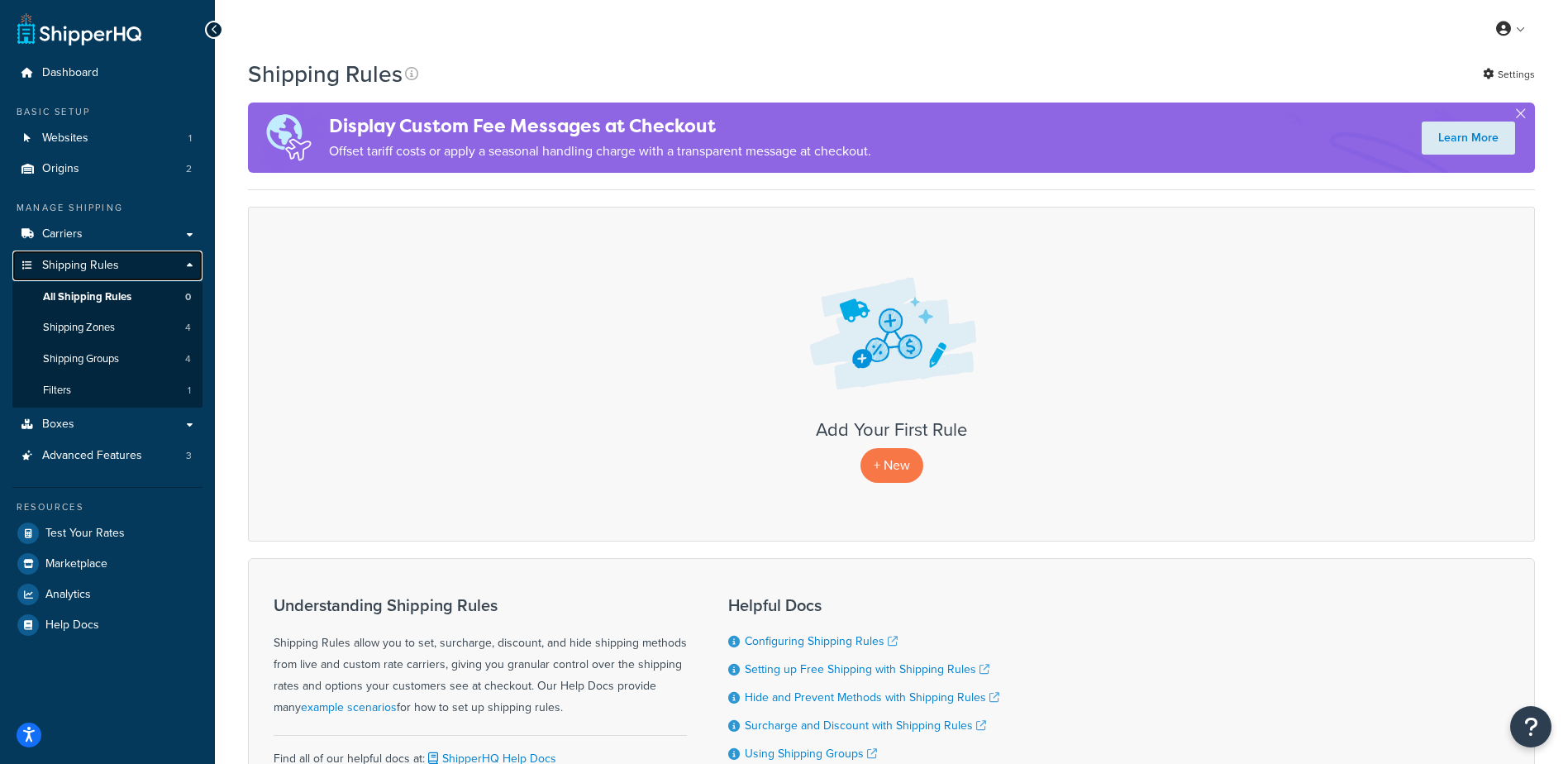
click at [100, 263] on span "Shipping Rules" at bounding box center [81, 266] width 77 height 14
click at [77, 423] on link "Boxes" at bounding box center [108, 424] width 190 height 31
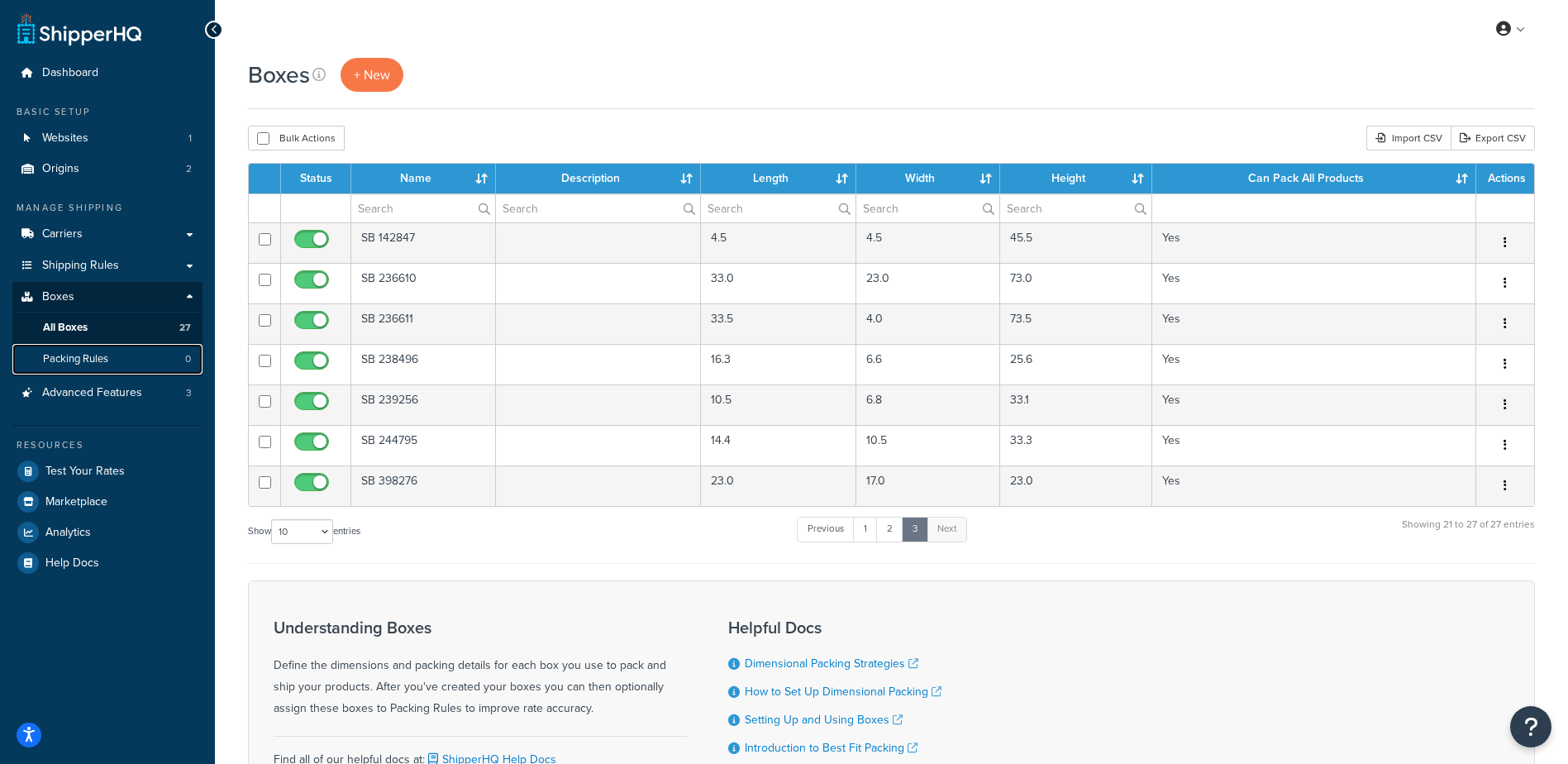
click at [90, 356] on span "Packing Rules" at bounding box center [75, 359] width 65 height 14
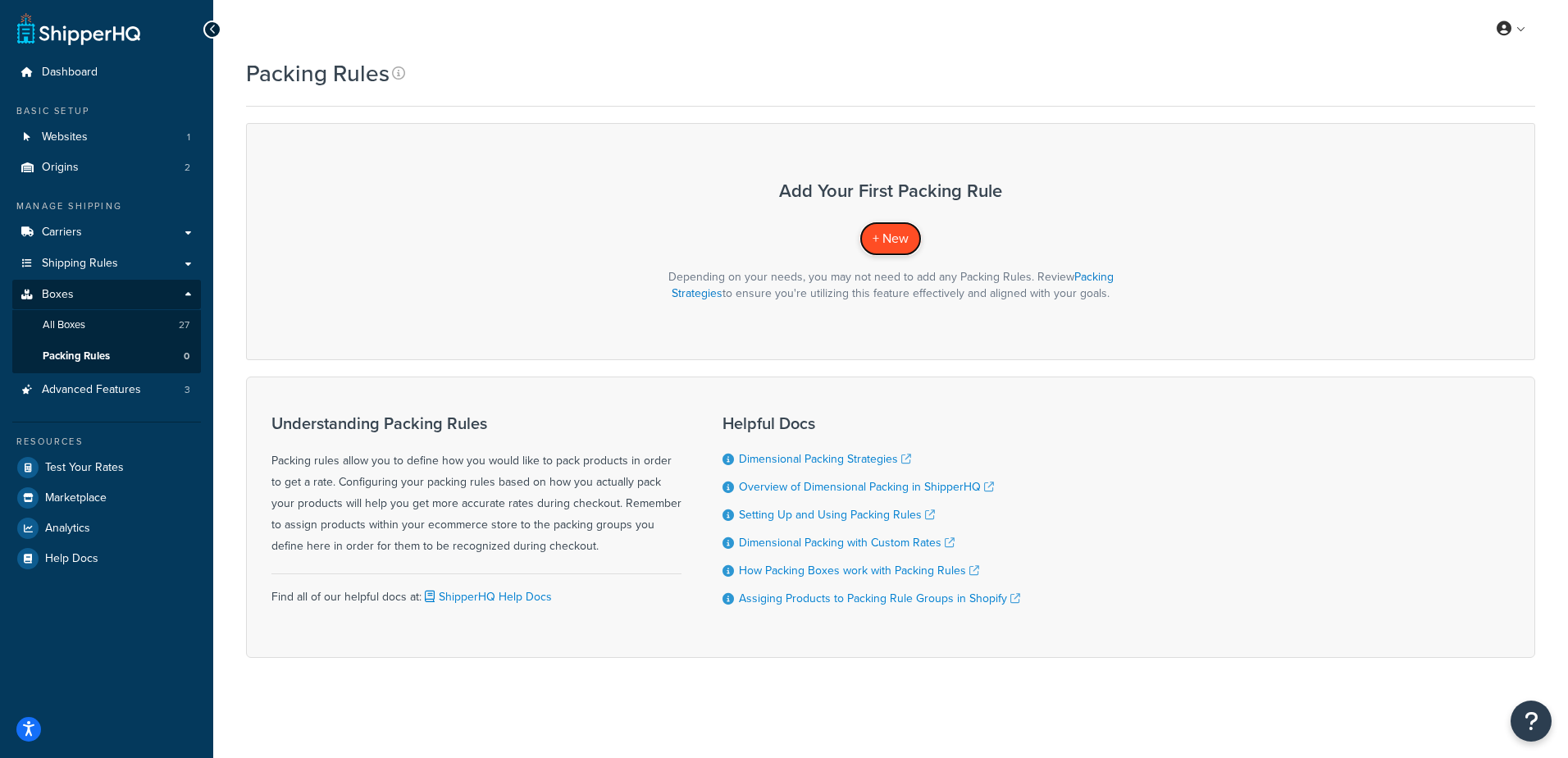
click at [903, 245] on span "+ New" at bounding box center [891, 238] width 36 height 19
